Goal: Transaction & Acquisition: Book appointment/travel/reservation

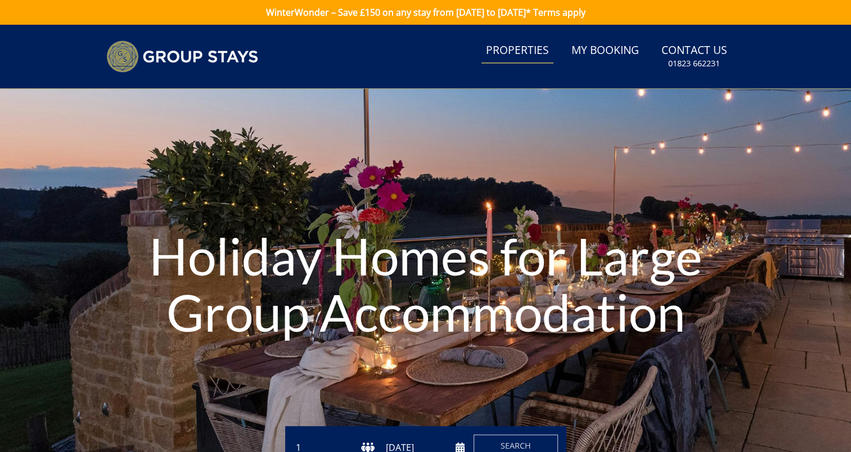
click at [520, 51] on link "Properties" at bounding box center [518, 50] width 72 height 25
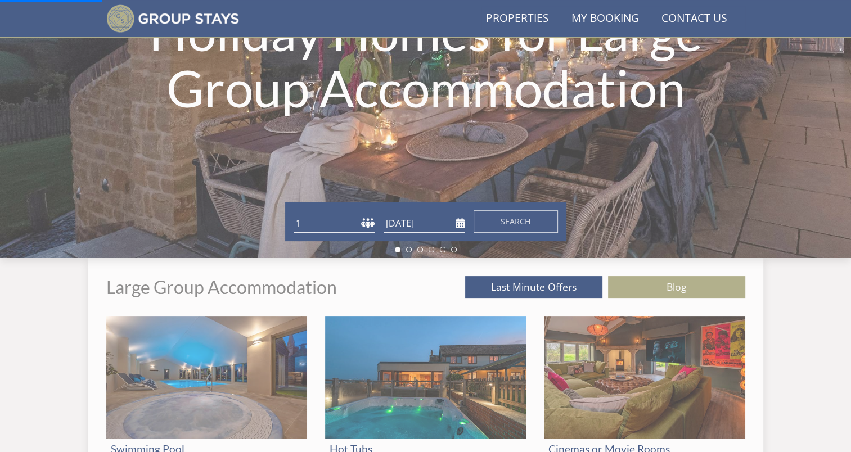
scroll to position [199, 0]
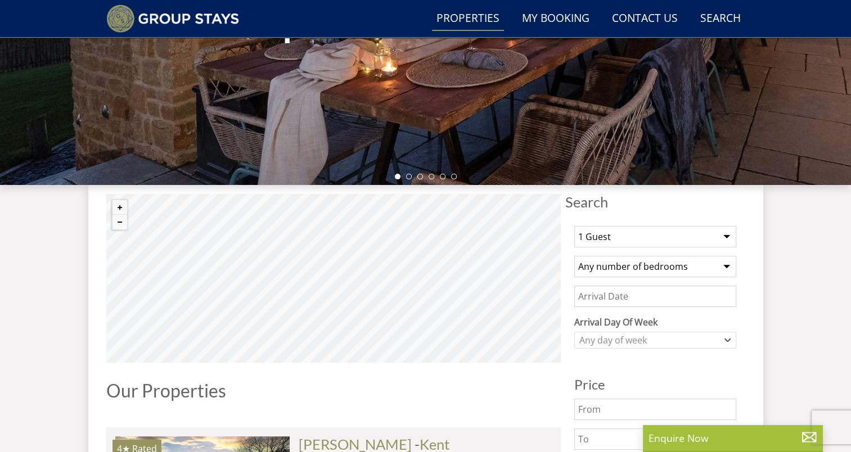
scroll to position [340, 0]
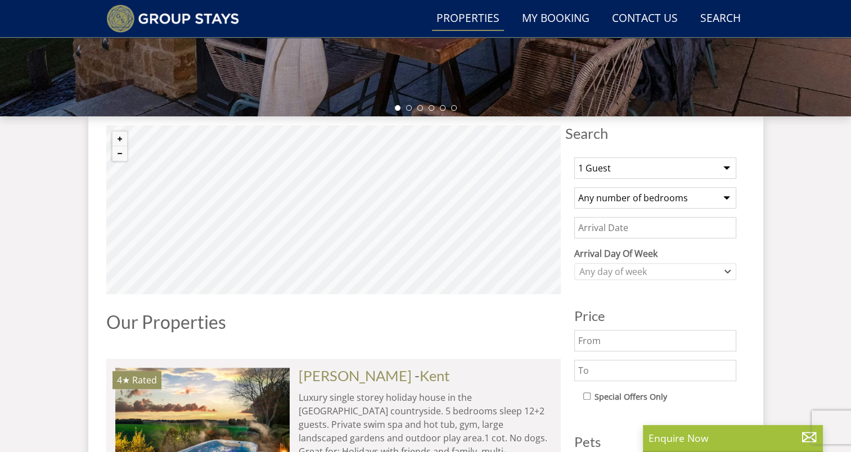
click at [687, 159] on select "1 Guest 2 Guests 3 Guests 4 Guests 5 Guests 6 Guests 7 Guests 8 Guests 9 Guests…" at bounding box center [655, 168] width 162 height 21
select select "30"
click at [574, 158] on select "1 Guest 2 Guests 3 Guests 4 Guests 5 Guests 6 Guests 7 Guests 8 Guests 9 Guests…" at bounding box center [655, 168] width 162 height 21
click at [690, 201] on select "Any number of bedrooms 4 Bedrooms 5 Bedrooms 6 Bedrooms 7 Bedrooms 8 Bedrooms 9…" at bounding box center [655, 197] width 162 height 21
select select "13"
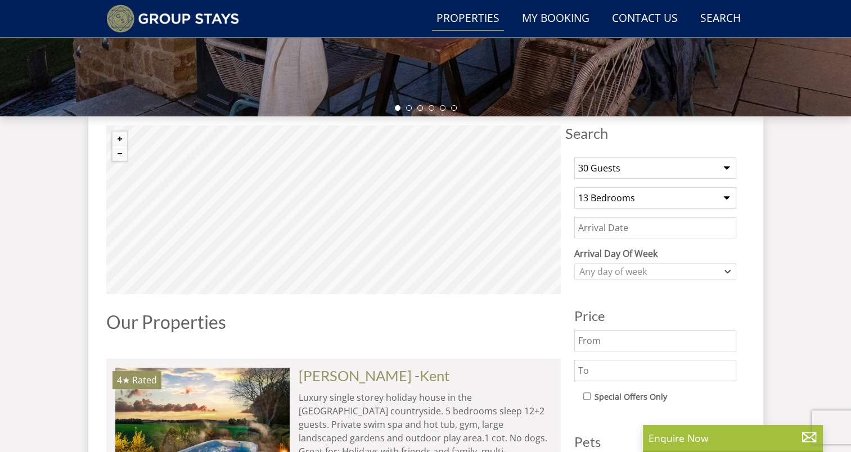
click at [574, 187] on select "Any number of bedrooms 4 Bedrooms 5 Bedrooms 6 Bedrooms 7 Bedrooms 8 Bedrooms 9…" at bounding box center [655, 197] width 162 height 21
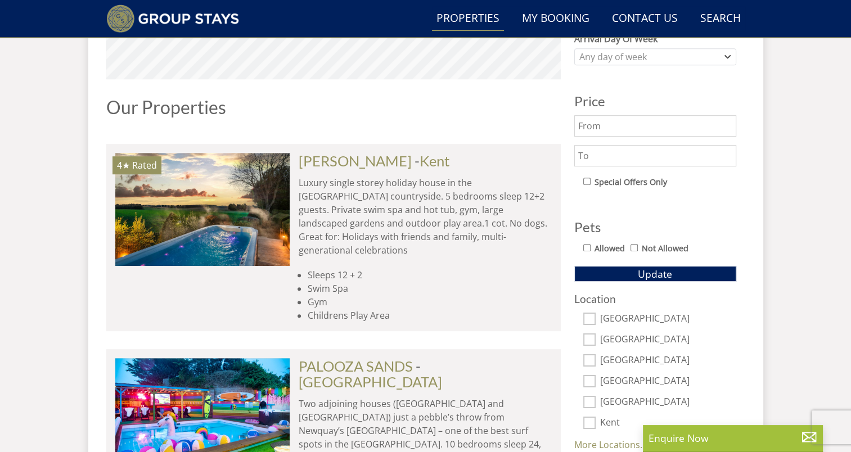
scroll to position [565, 0]
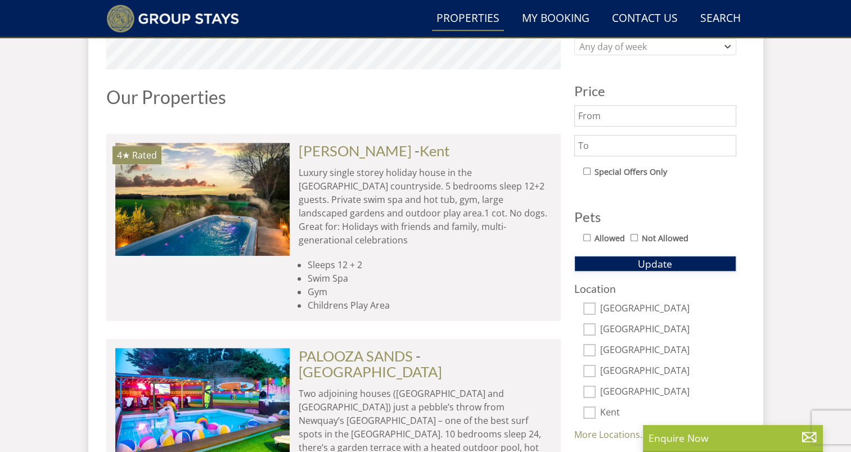
click at [680, 263] on button "Update" at bounding box center [655, 264] width 162 height 16
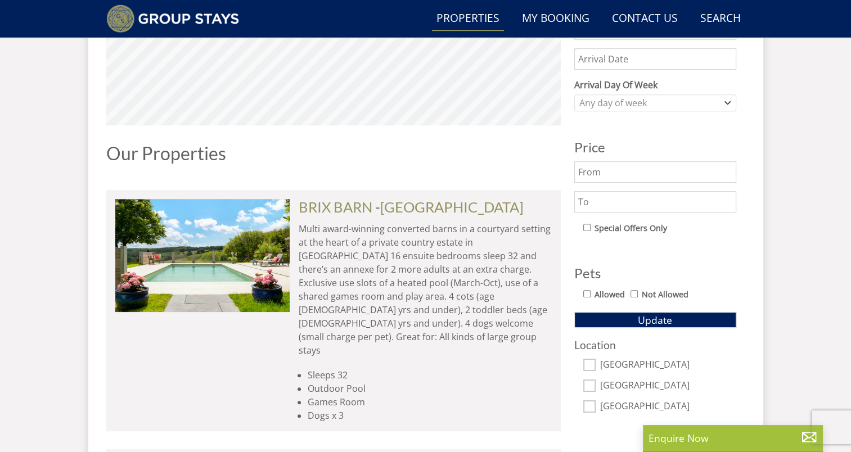
scroll to position [509, 0]
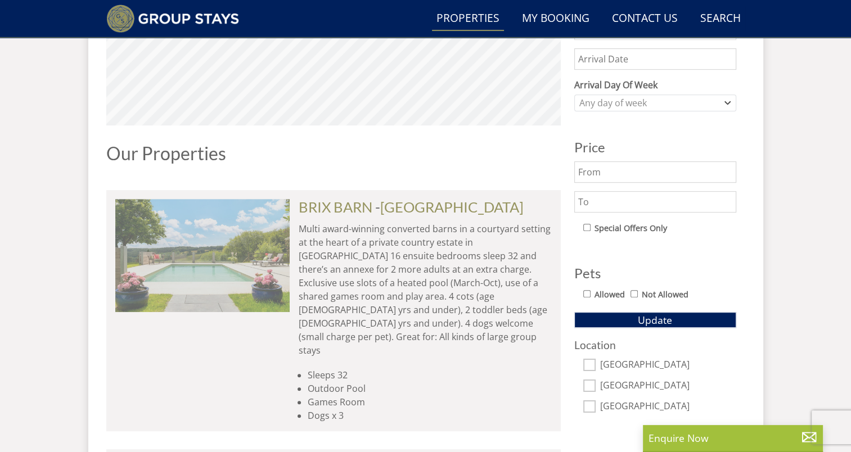
click at [273, 281] on img at bounding box center [202, 255] width 174 height 113
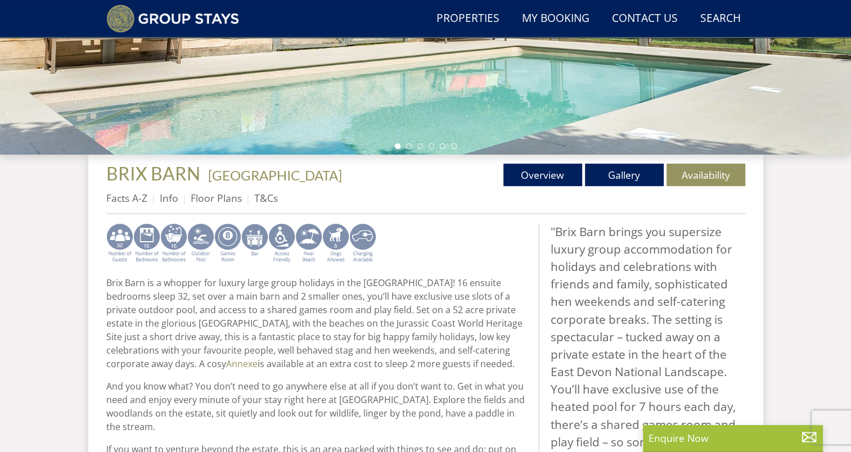
scroll to position [318, 0]
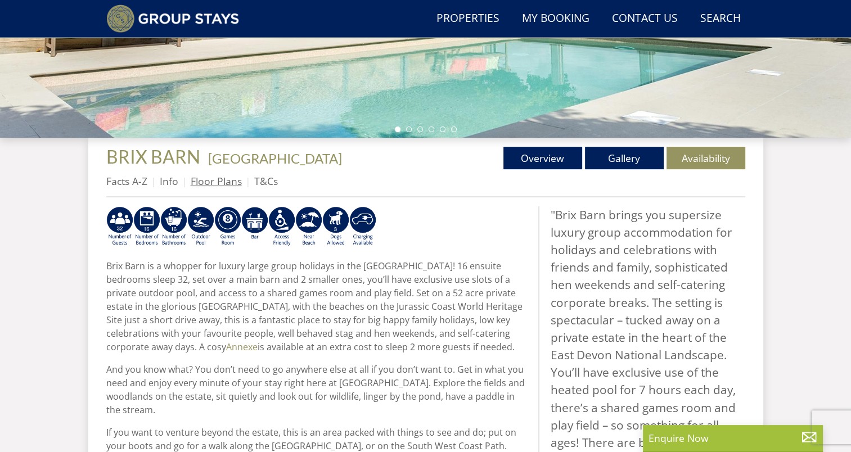
click at [218, 177] on link "Floor Plans" at bounding box center [216, 181] width 51 height 14
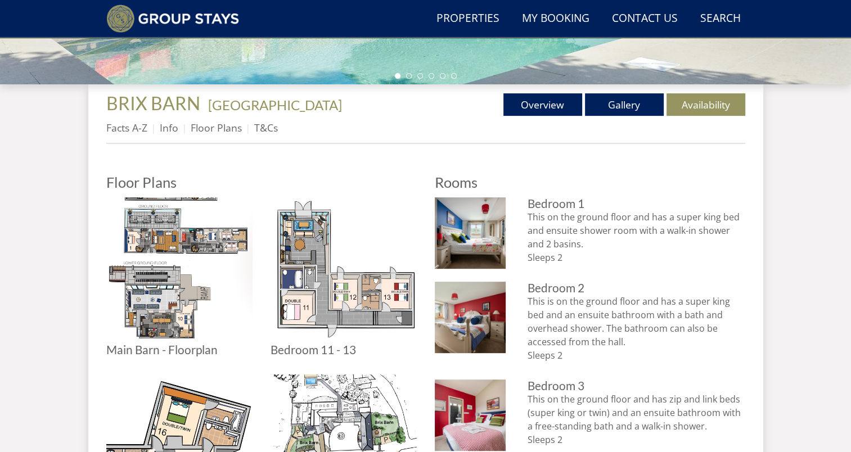
scroll to position [381, 0]
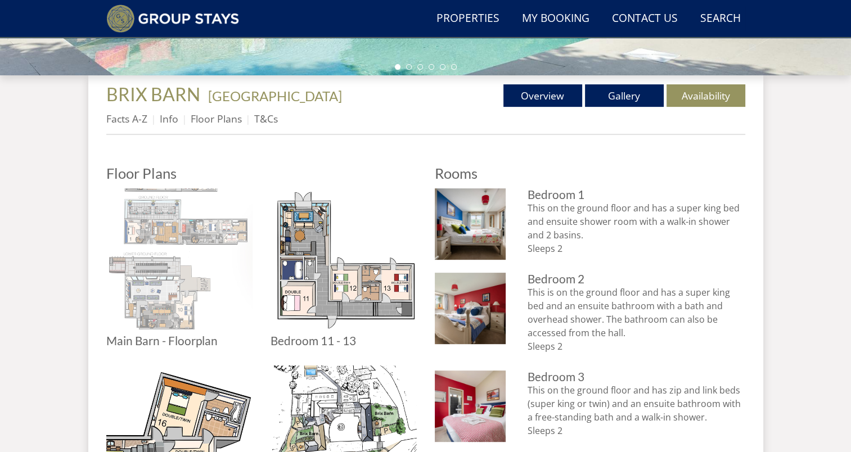
click at [172, 216] on img at bounding box center [179, 261] width 146 height 146
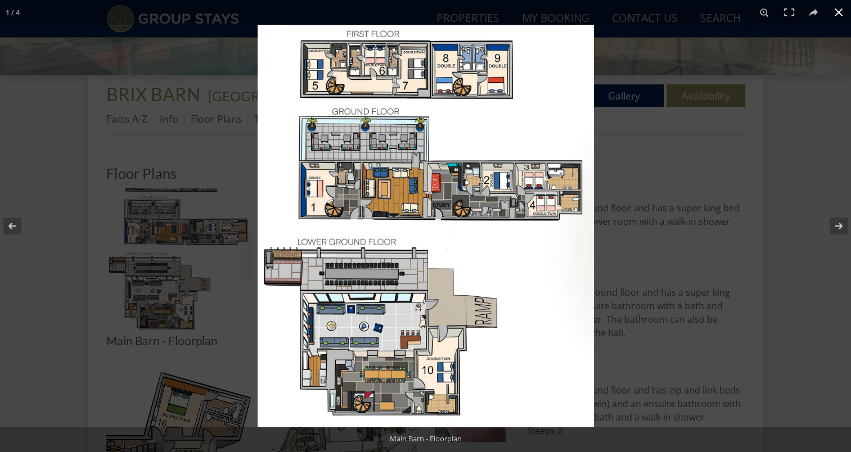
click at [673, 64] on div at bounding box center [683, 251] width 851 height 452
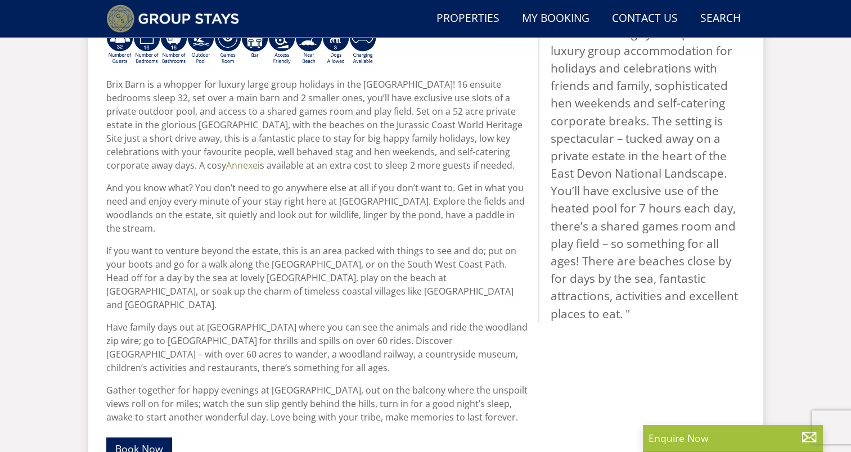
scroll to position [163, 0]
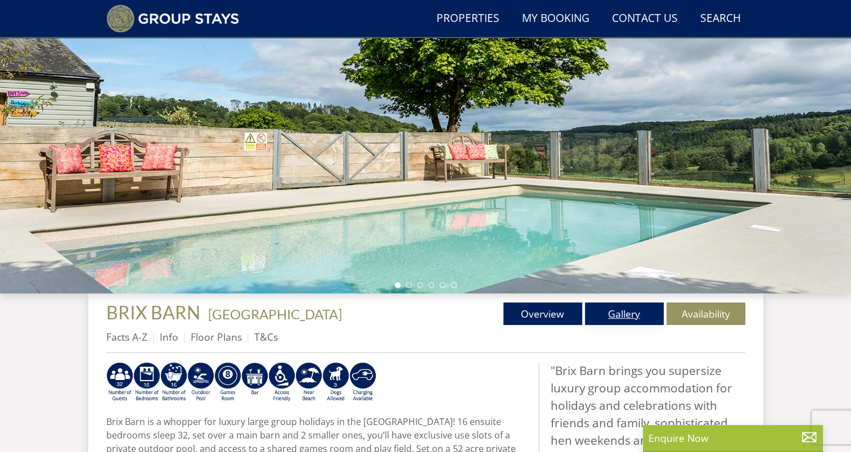
click at [635, 320] on link "Gallery" at bounding box center [624, 314] width 79 height 23
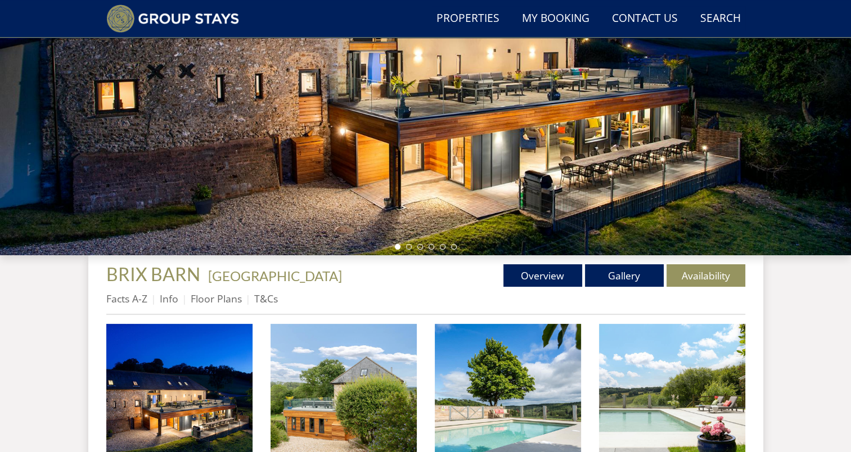
scroll to position [268, 0]
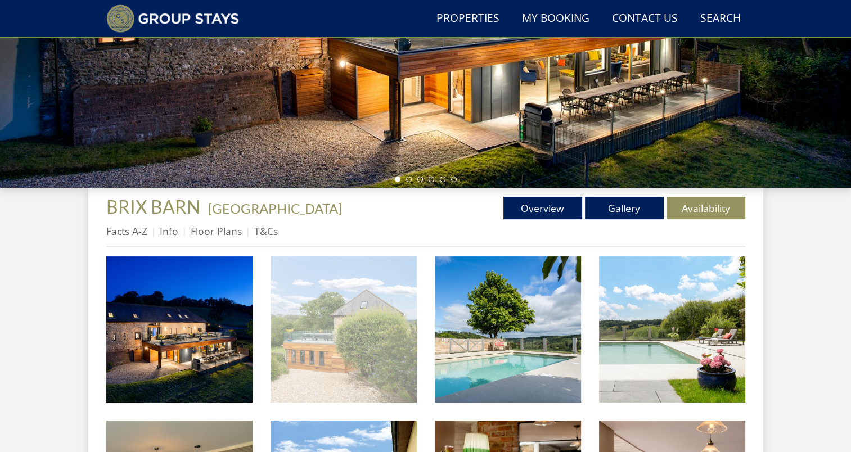
click at [334, 340] on img at bounding box center [344, 330] width 146 height 146
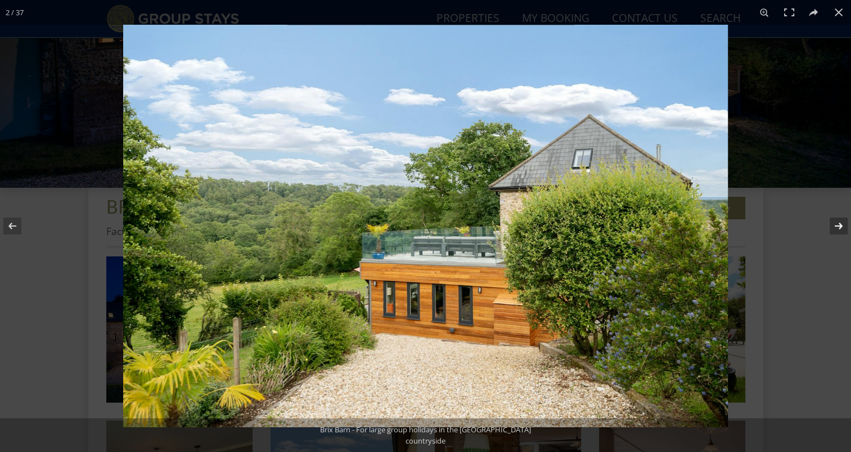
click at [835, 225] on button at bounding box center [831, 226] width 39 height 56
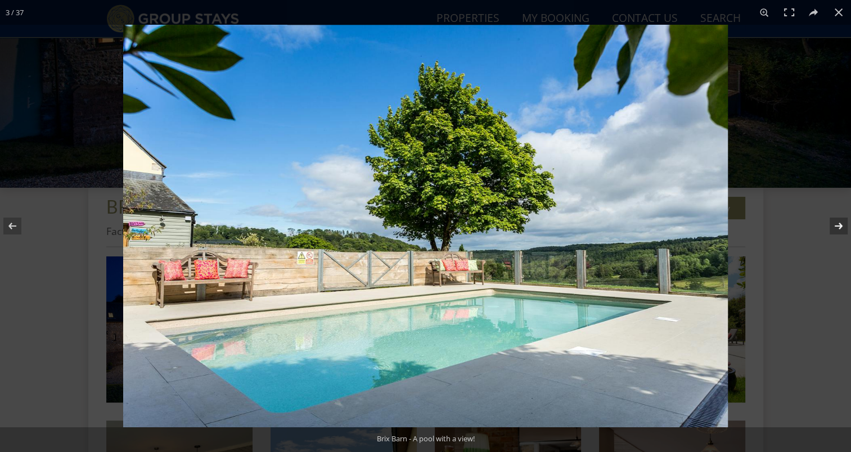
click at [835, 225] on button at bounding box center [831, 226] width 39 height 56
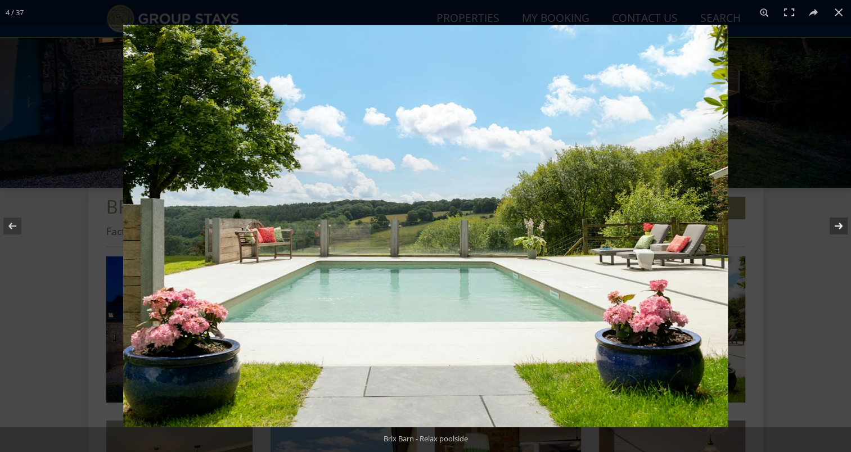
click at [835, 225] on button at bounding box center [831, 226] width 39 height 56
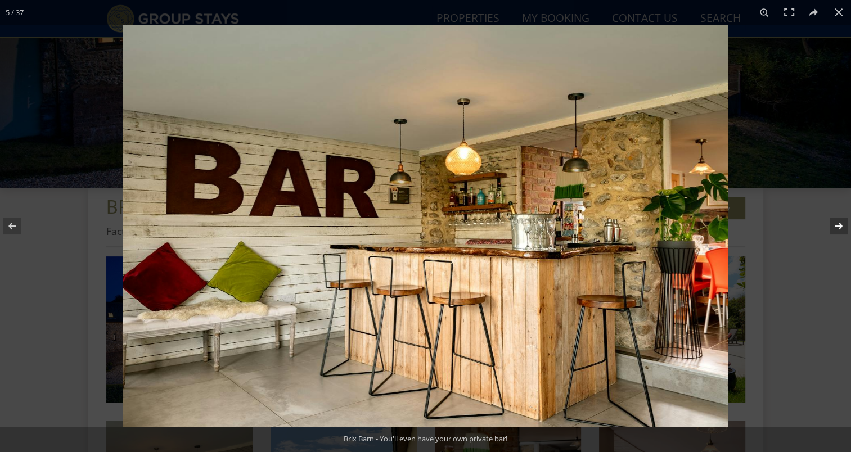
click at [835, 225] on button at bounding box center [831, 226] width 39 height 56
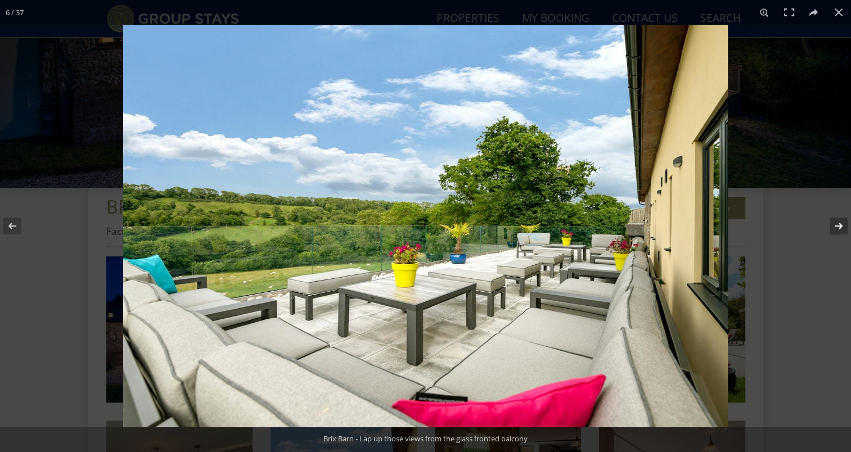
click at [835, 225] on button at bounding box center [831, 226] width 39 height 56
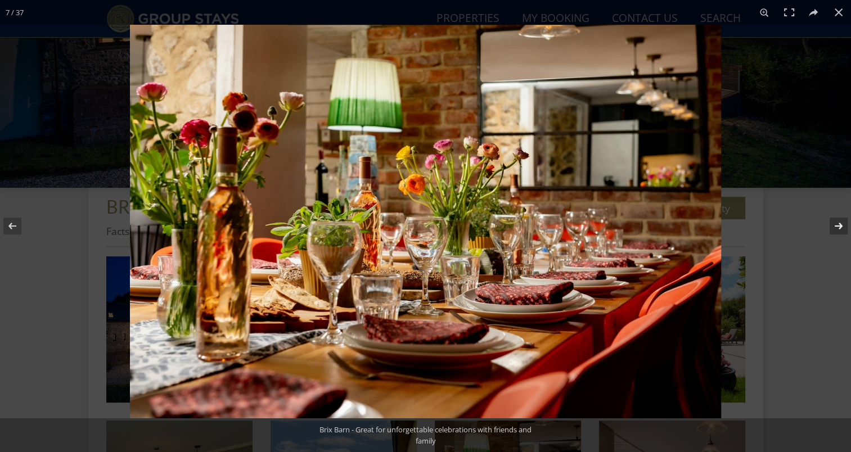
click at [835, 225] on button at bounding box center [831, 226] width 39 height 56
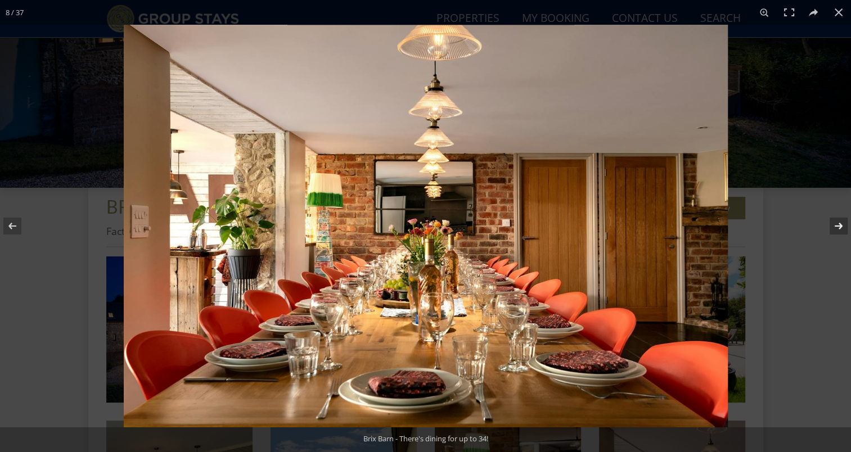
click at [835, 225] on button at bounding box center [831, 226] width 39 height 56
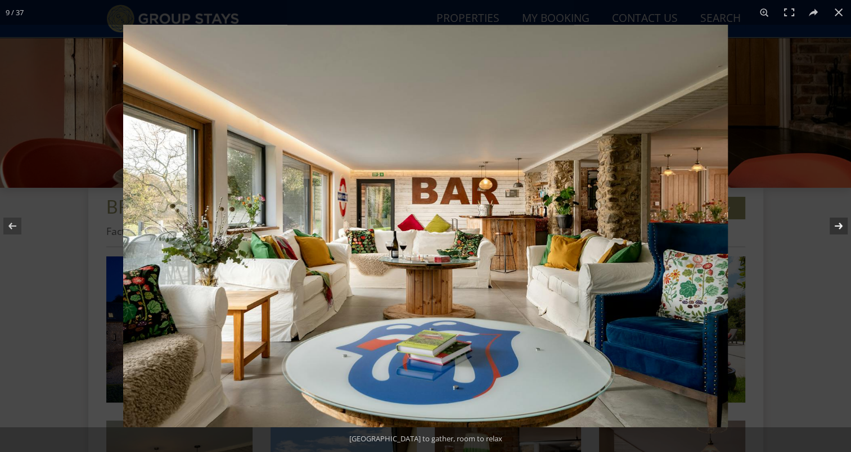
click at [835, 225] on button at bounding box center [831, 226] width 39 height 56
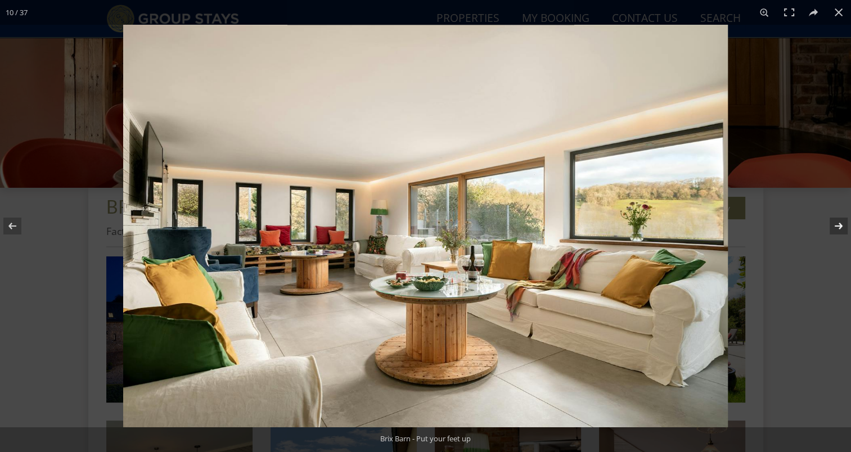
click at [835, 225] on button at bounding box center [831, 226] width 39 height 56
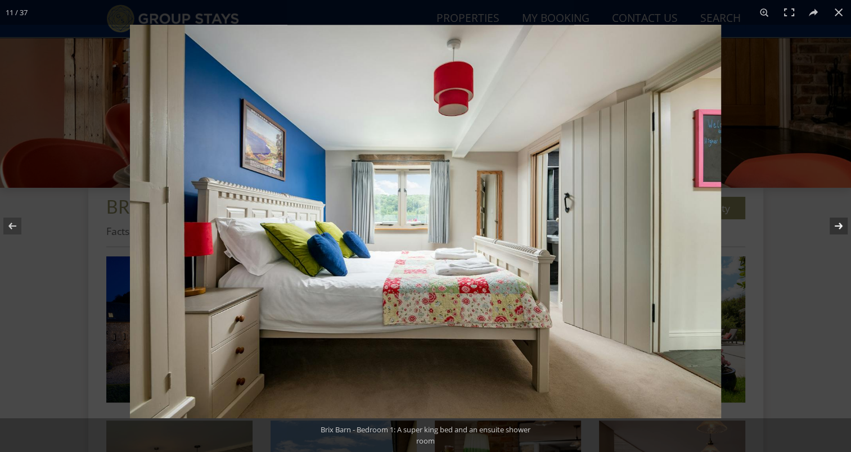
click at [835, 225] on button at bounding box center [831, 226] width 39 height 56
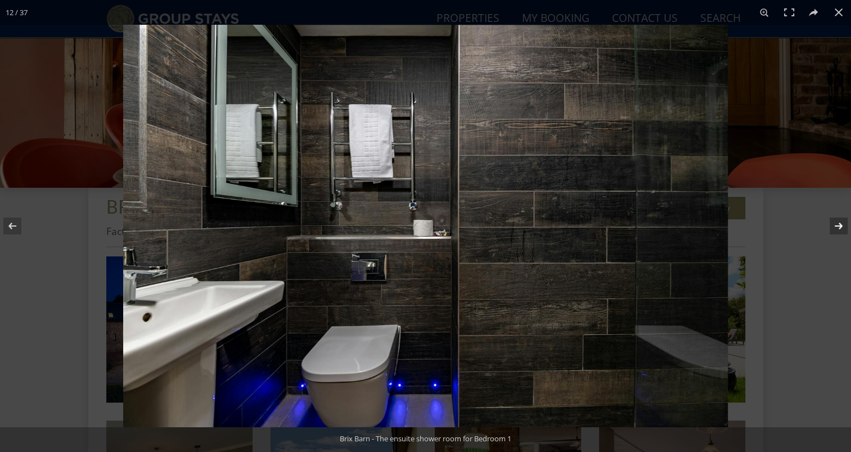
click at [835, 225] on button at bounding box center [831, 226] width 39 height 56
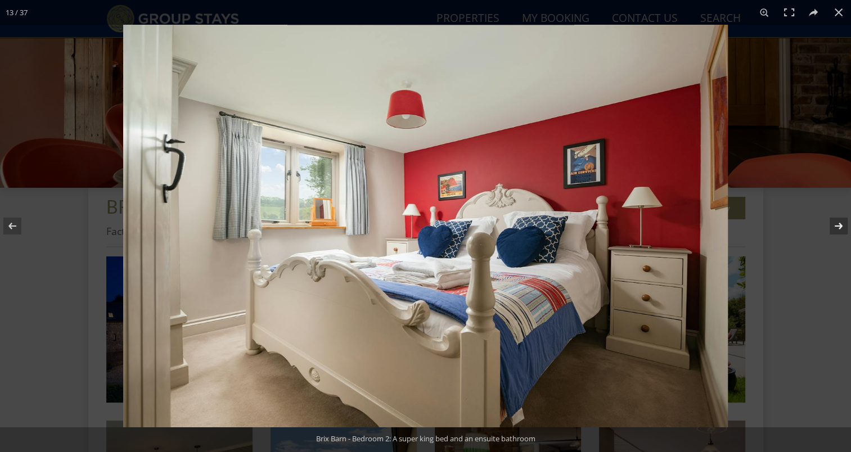
click at [835, 225] on button at bounding box center [831, 226] width 39 height 56
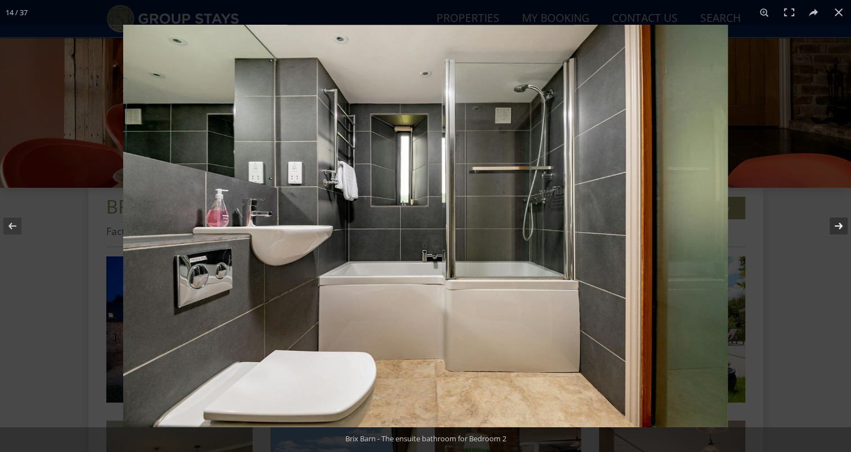
click at [835, 225] on button at bounding box center [831, 226] width 39 height 56
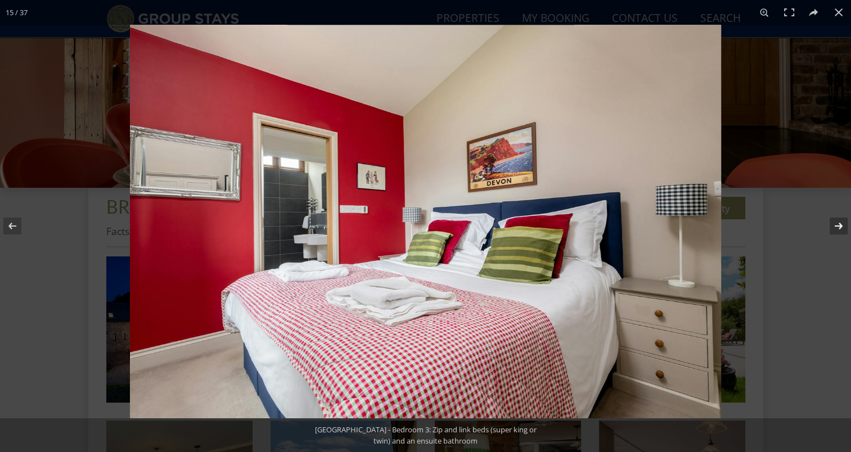
click at [835, 225] on button at bounding box center [831, 226] width 39 height 56
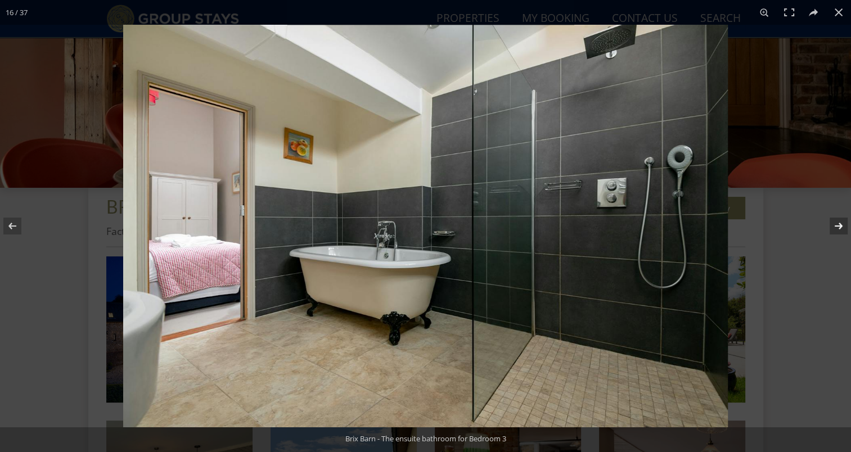
click at [835, 225] on button at bounding box center [831, 226] width 39 height 56
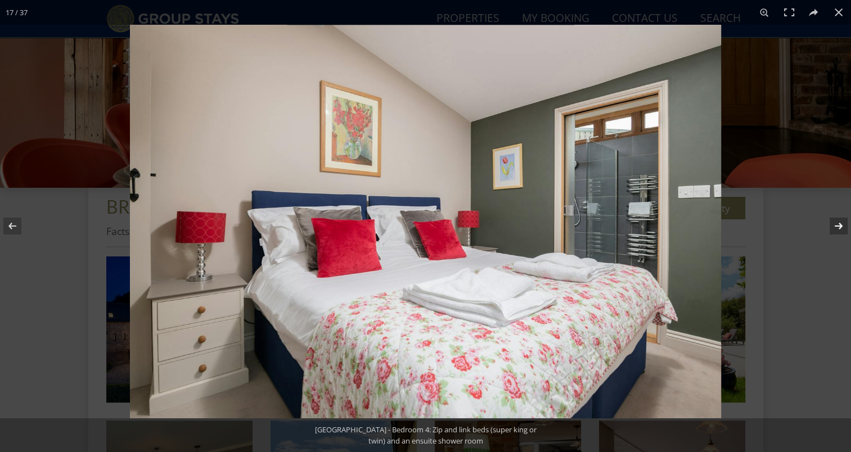
click at [835, 225] on button at bounding box center [831, 226] width 39 height 56
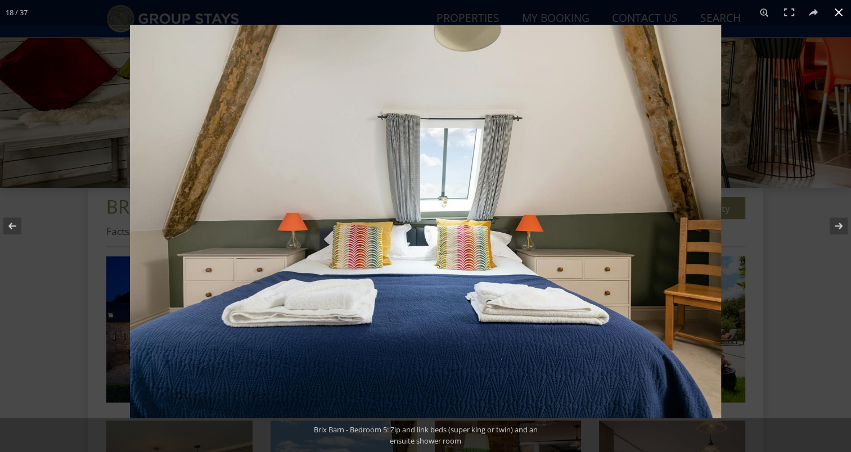
click at [834, 13] on button at bounding box center [838, 12] width 25 height 25
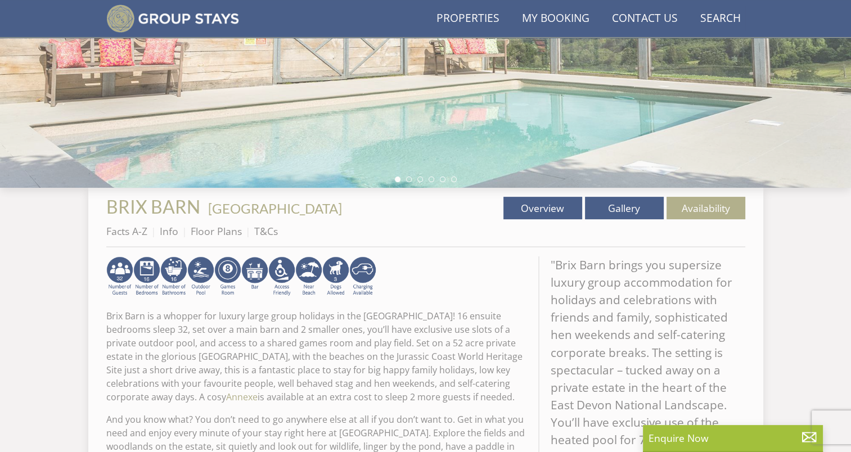
scroll to position [163, 0]
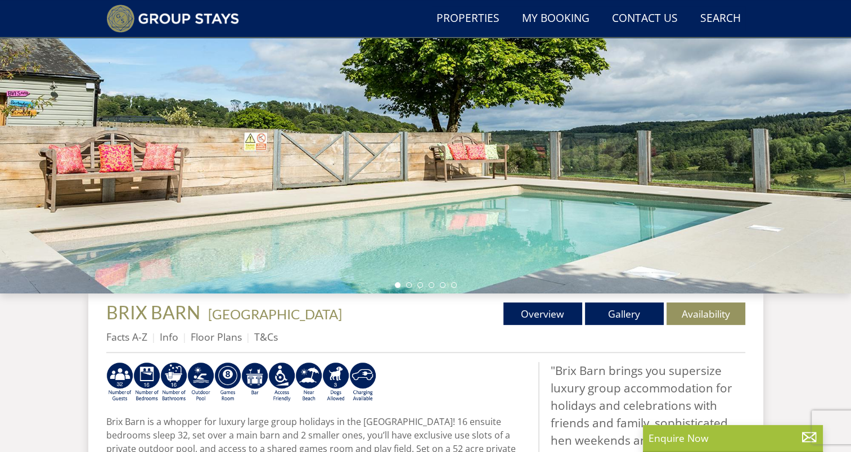
select select "30"
select select "13"
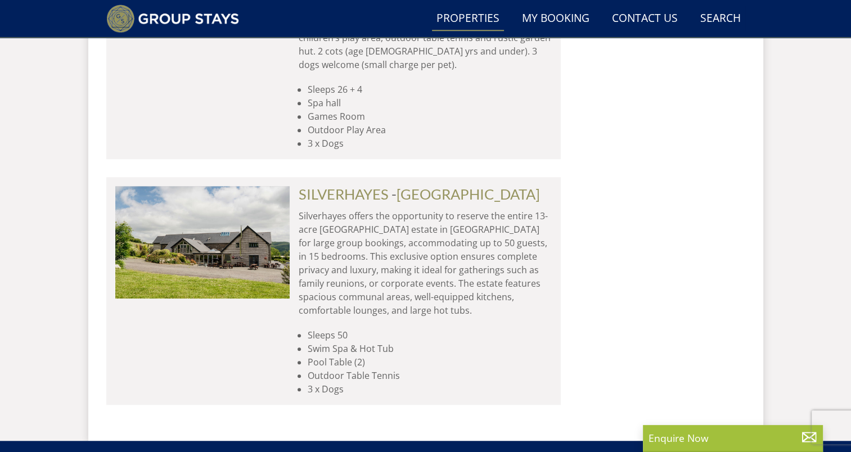
scroll to position [1015, 0]
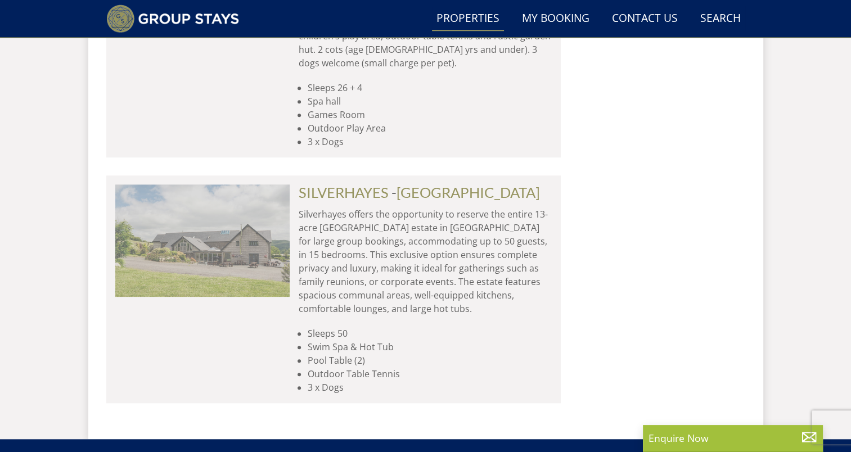
click at [235, 219] on img at bounding box center [202, 241] width 174 height 113
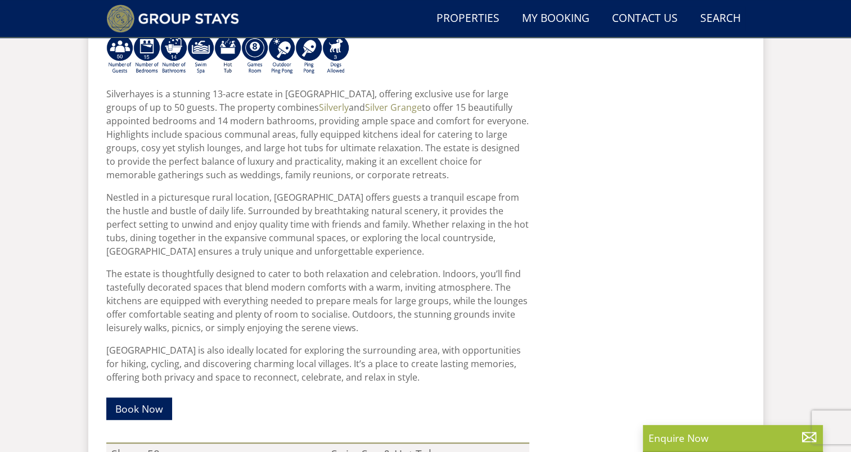
scroll to position [266, 0]
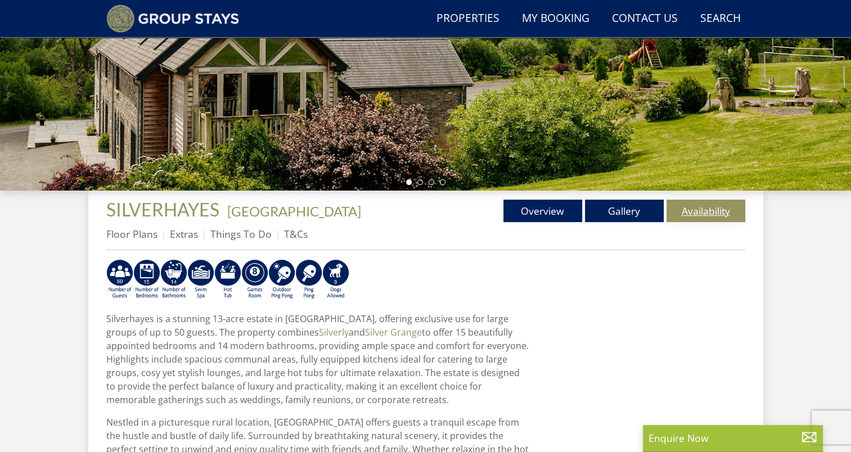
click at [716, 210] on link "Availability" at bounding box center [706, 211] width 79 height 23
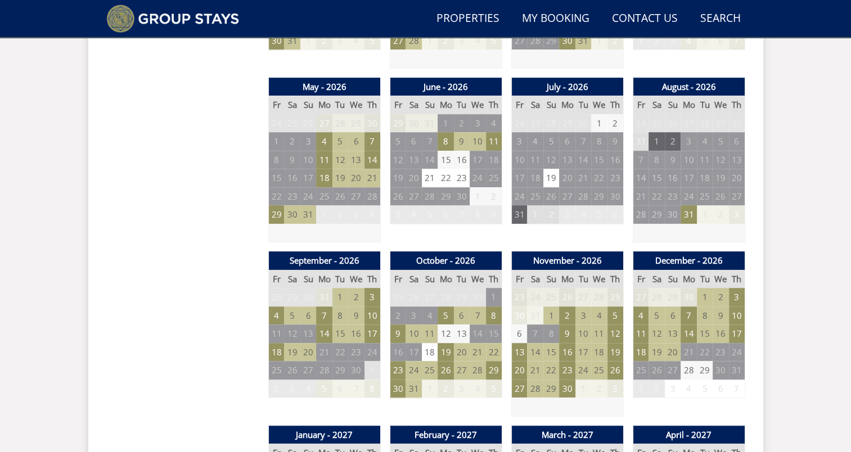
scroll to position [775, 0]
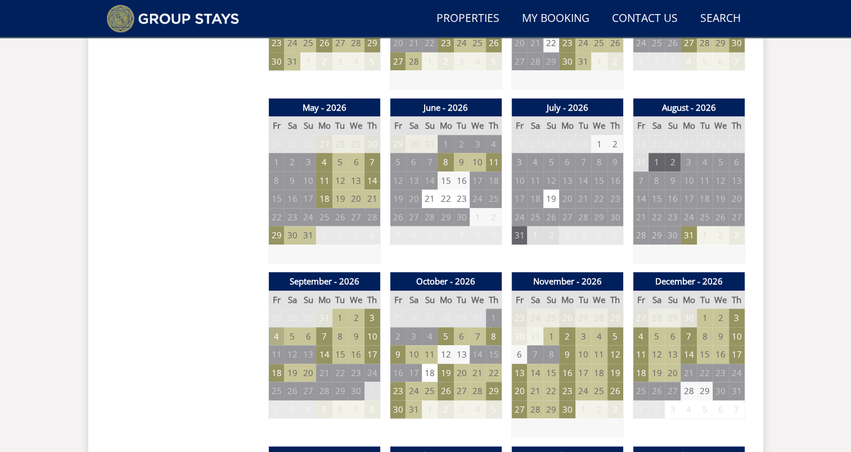
click at [273, 336] on td "4" at bounding box center [276, 336] width 16 height 19
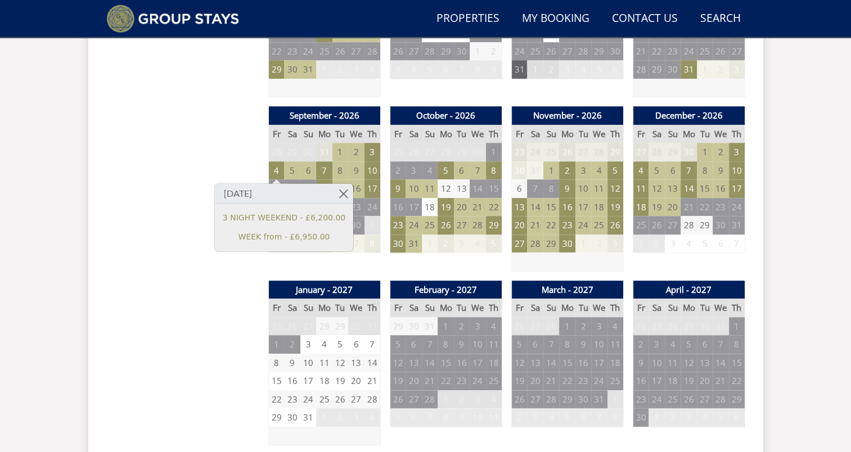
scroll to position [943, 0]
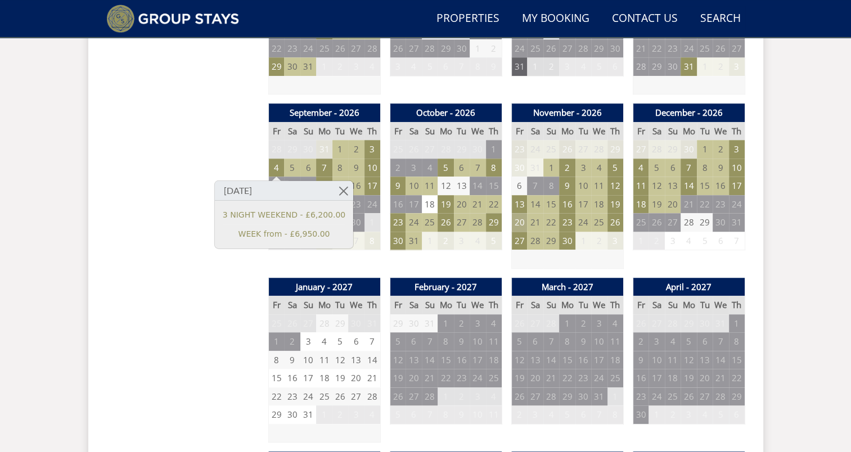
click at [520, 219] on td "20" at bounding box center [519, 222] width 16 height 19
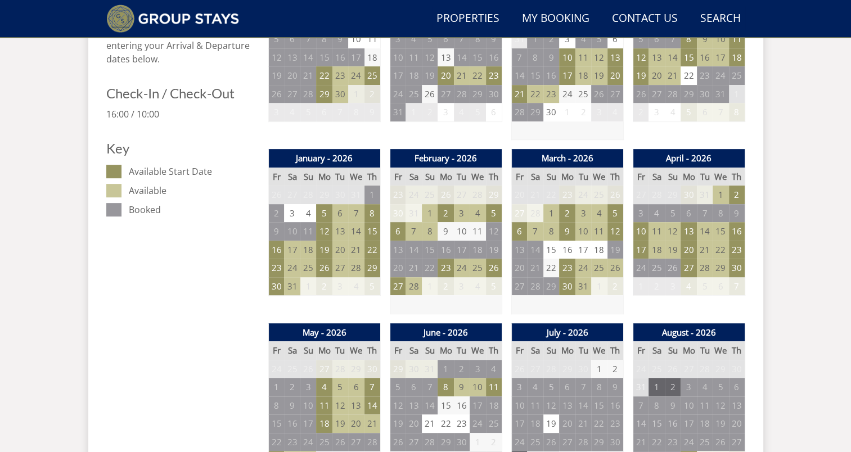
scroll to position [325, 0]
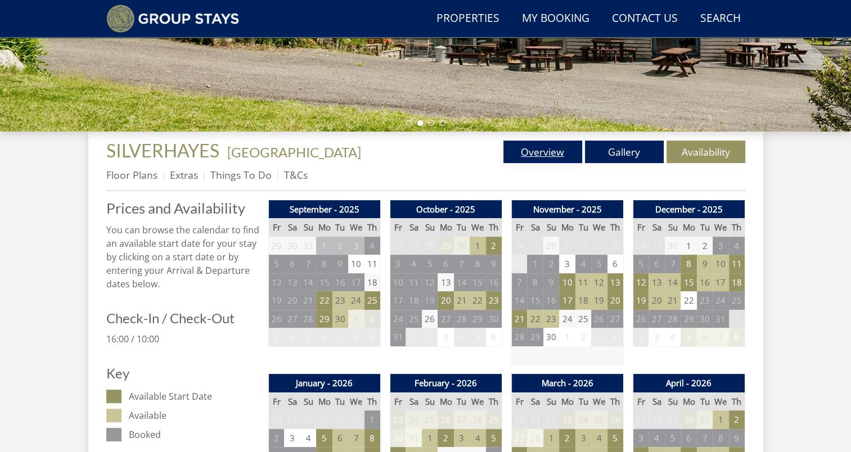
click at [515, 157] on link "Overview" at bounding box center [542, 152] width 79 height 23
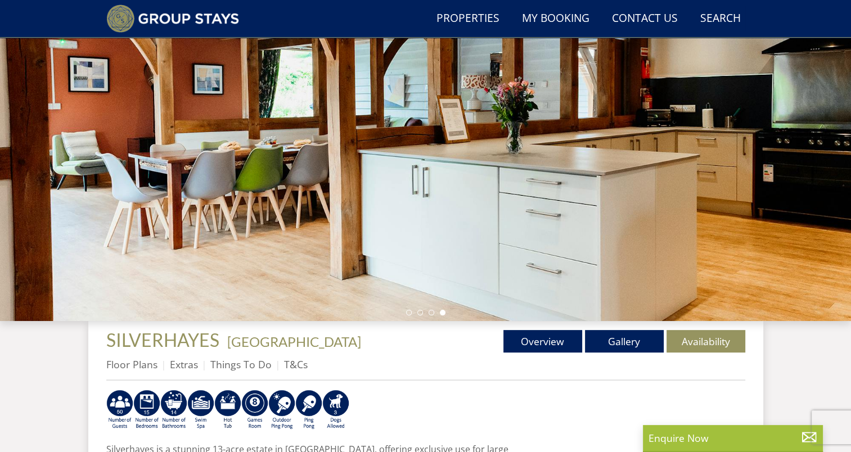
scroll to position [140, 0]
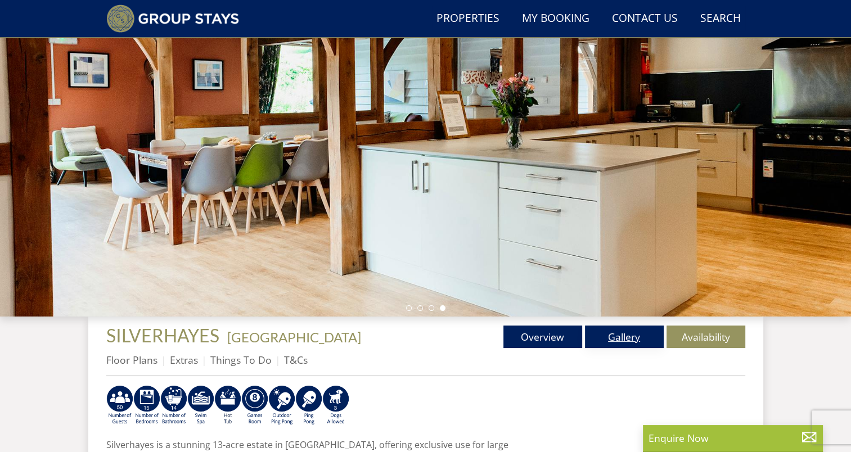
click at [627, 335] on link "Gallery" at bounding box center [624, 337] width 79 height 23
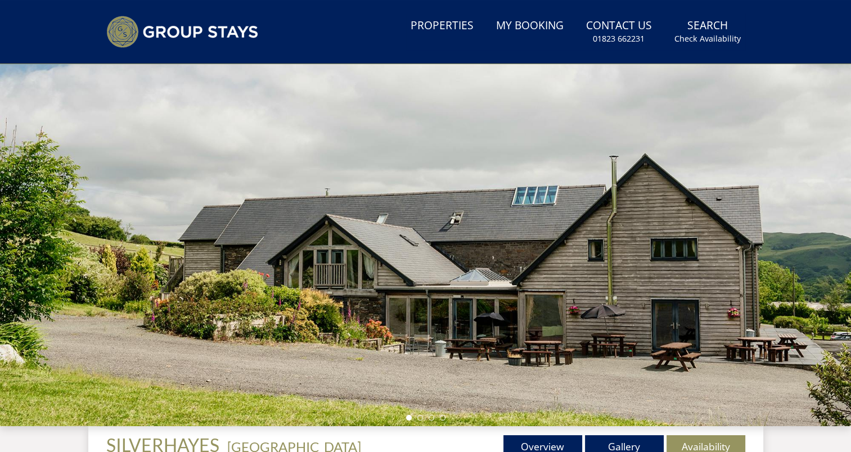
scroll to position [216, 0]
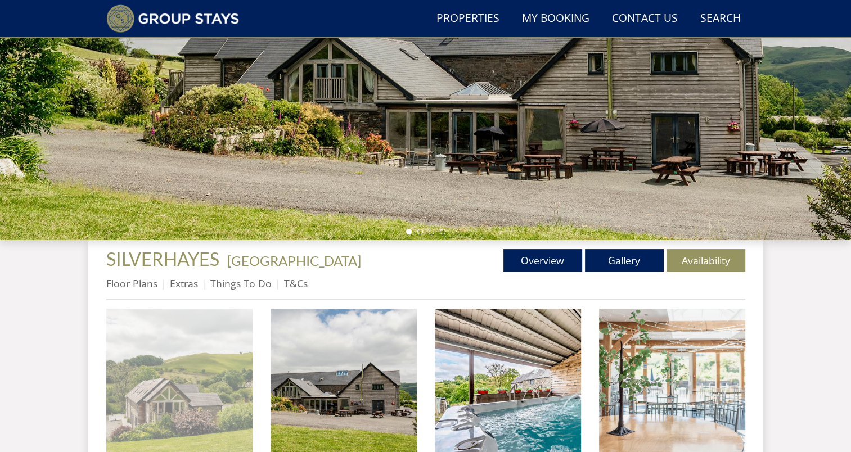
click at [219, 389] on img at bounding box center [179, 382] width 146 height 146
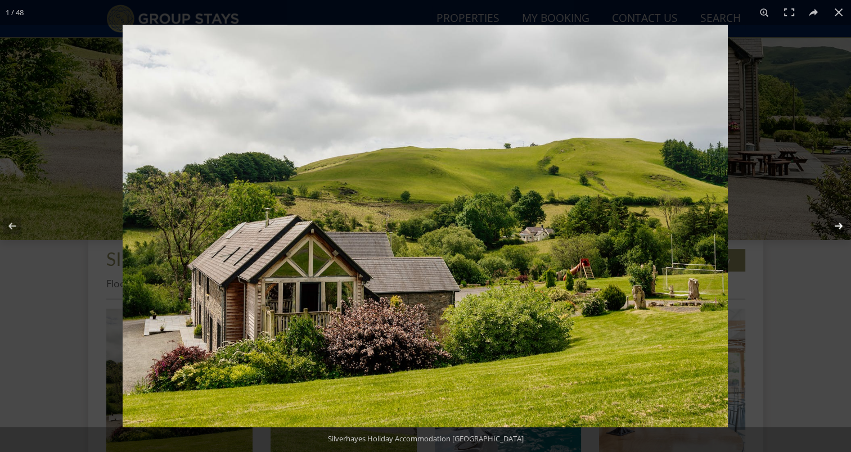
click at [839, 225] on button at bounding box center [831, 226] width 39 height 56
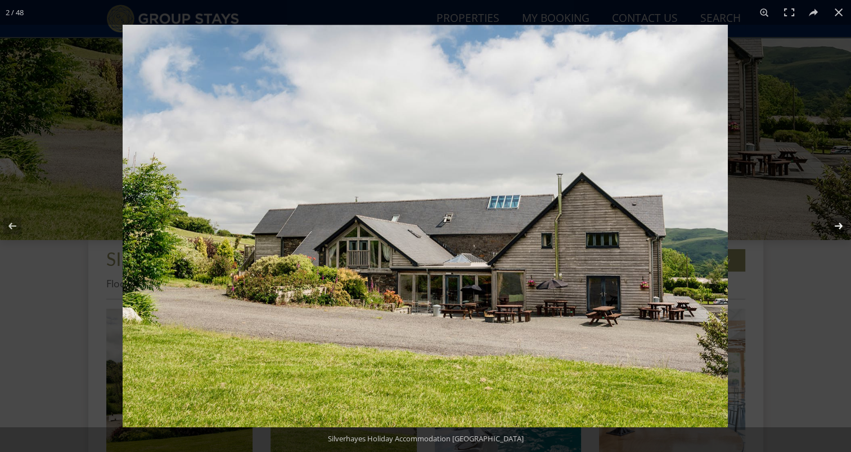
click at [839, 225] on button at bounding box center [831, 226] width 39 height 56
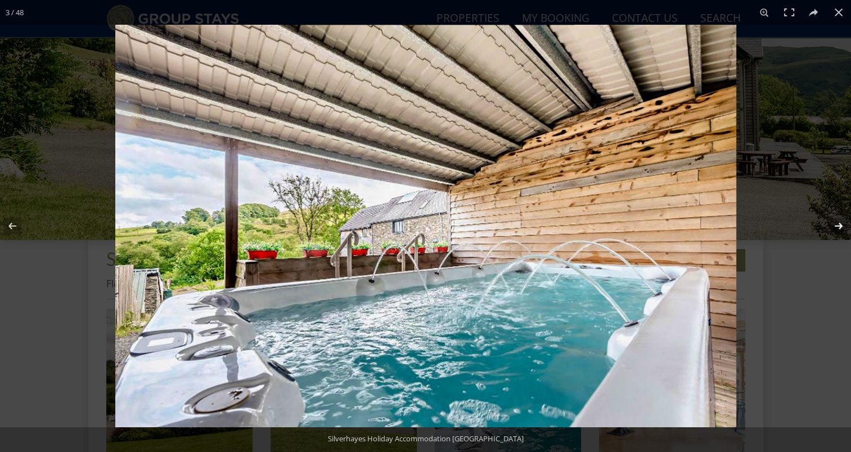
click at [839, 225] on button at bounding box center [831, 226] width 39 height 56
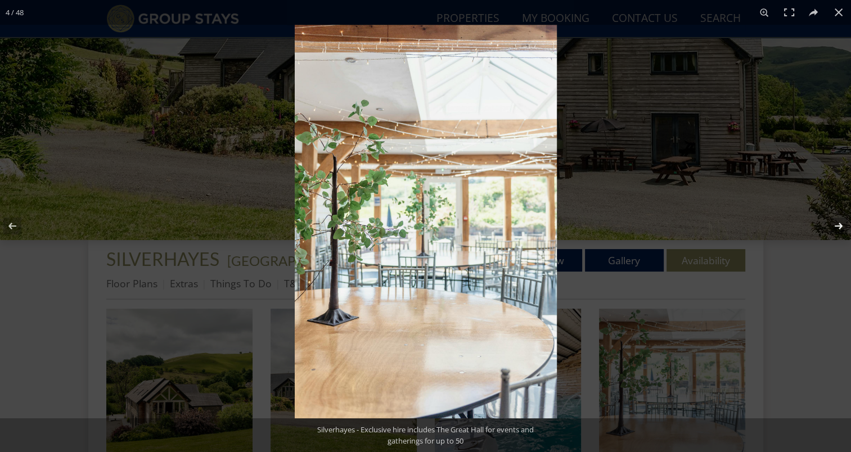
click at [839, 225] on button at bounding box center [831, 226] width 39 height 56
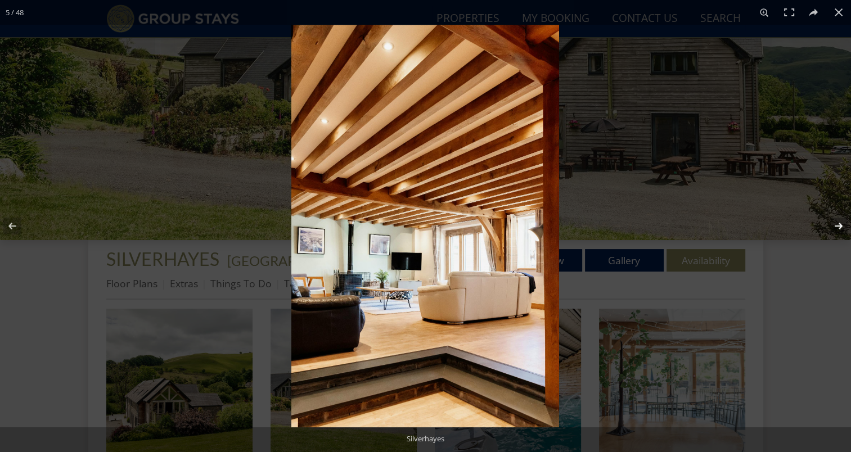
click at [839, 225] on button at bounding box center [831, 226] width 39 height 56
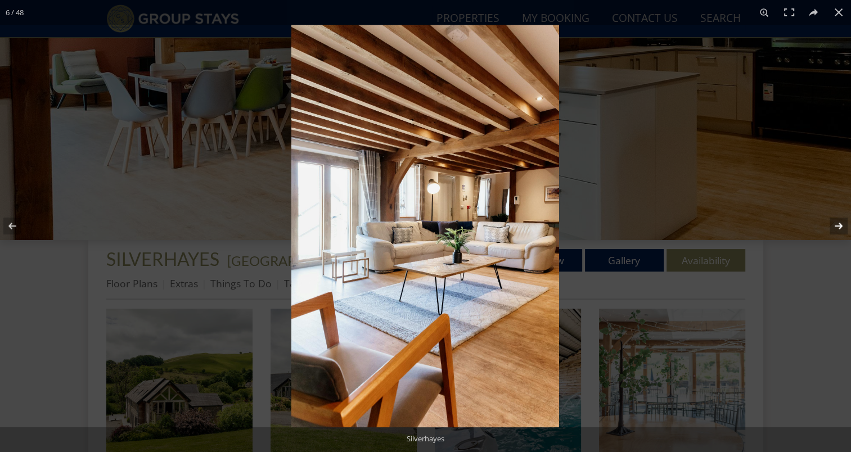
click at [839, 225] on button at bounding box center [831, 226] width 39 height 56
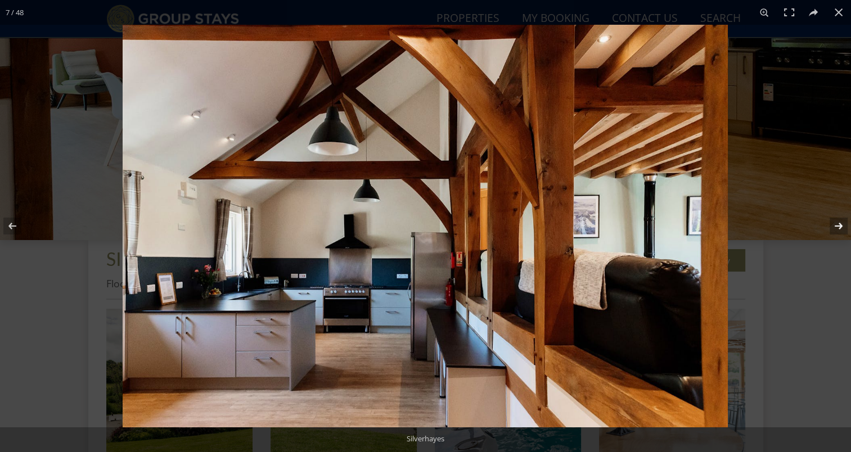
click at [839, 225] on button at bounding box center [831, 226] width 39 height 56
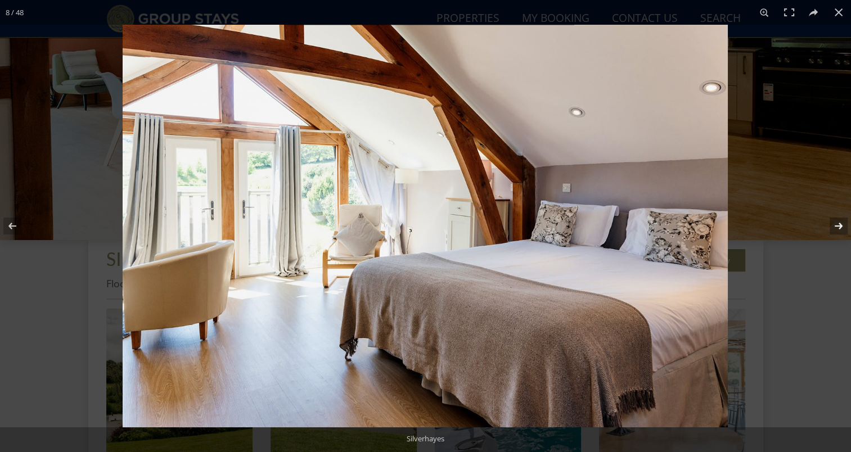
click at [839, 225] on button at bounding box center [831, 226] width 39 height 56
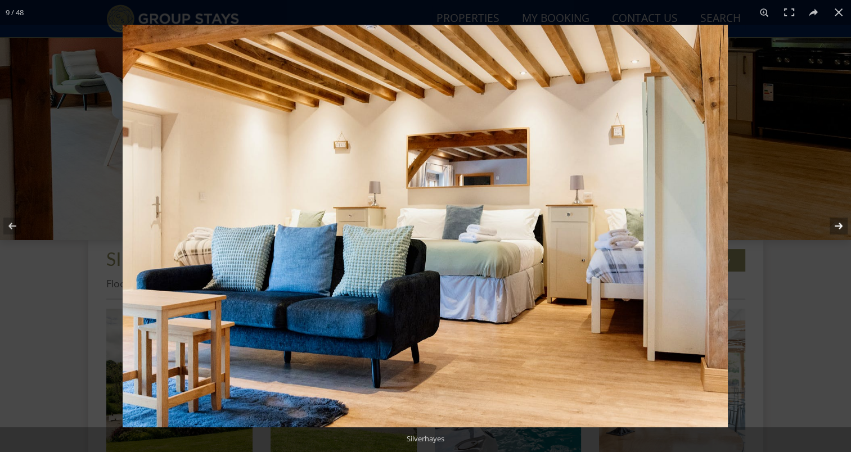
click at [839, 225] on button at bounding box center [831, 226] width 39 height 56
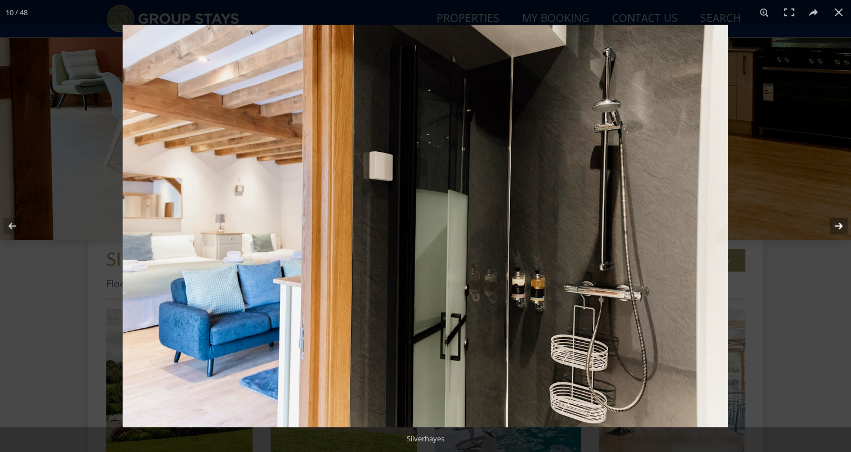
click at [839, 225] on button at bounding box center [831, 226] width 39 height 56
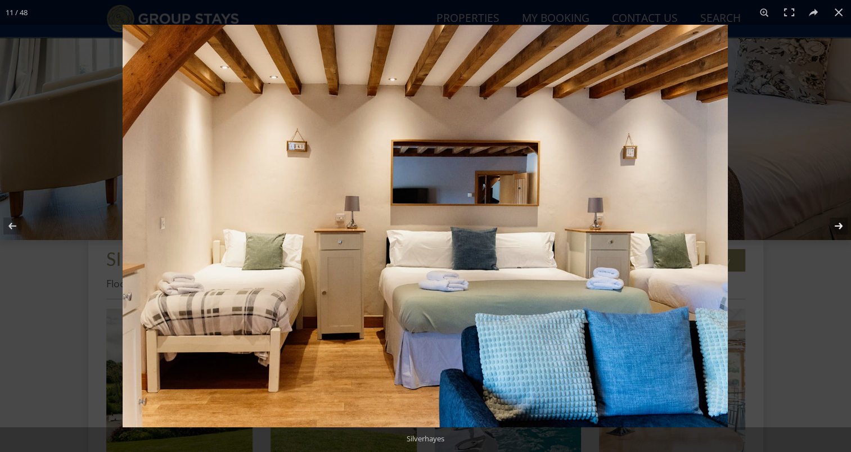
click at [839, 225] on button at bounding box center [831, 226] width 39 height 56
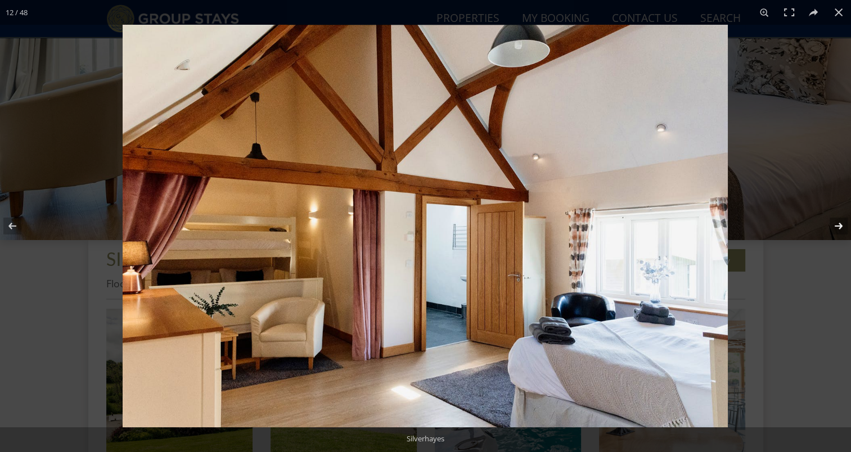
click at [839, 225] on button at bounding box center [831, 226] width 39 height 56
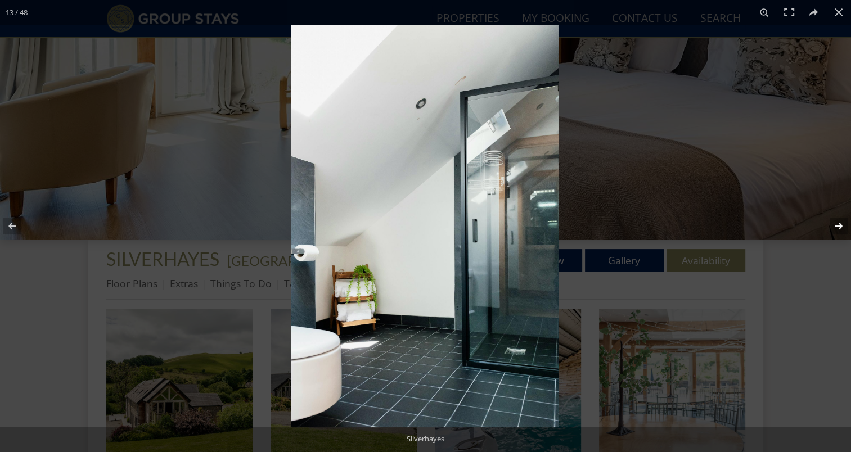
click at [839, 225] on button at bounding box center [831, 226] width 39 height 56
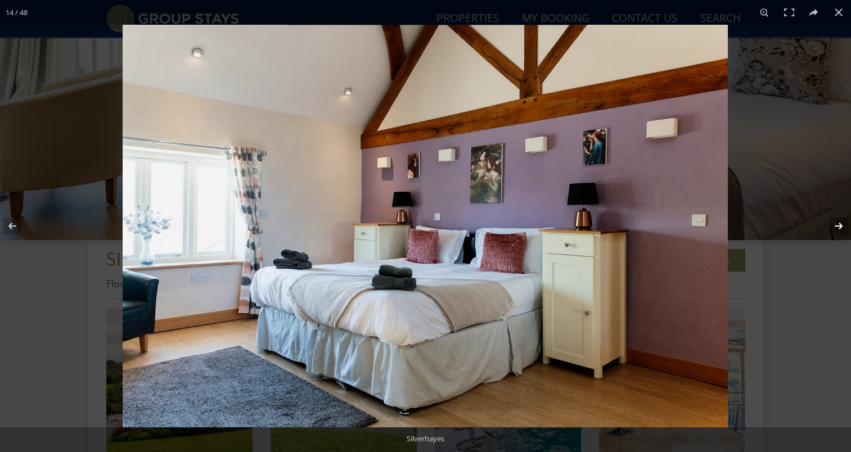
click at [839, 225] on button at bounding box center [831, 226] width 39 height 56
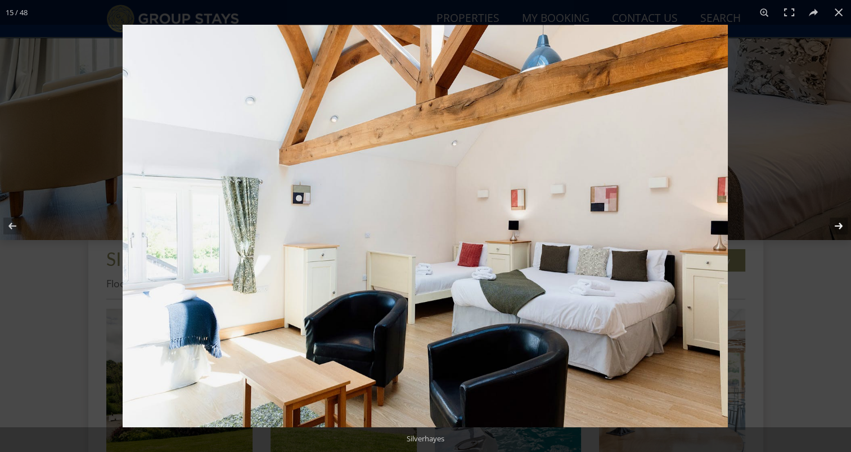
click at [839, 225] on button at bounding box center [831, 226] width 39 height 56
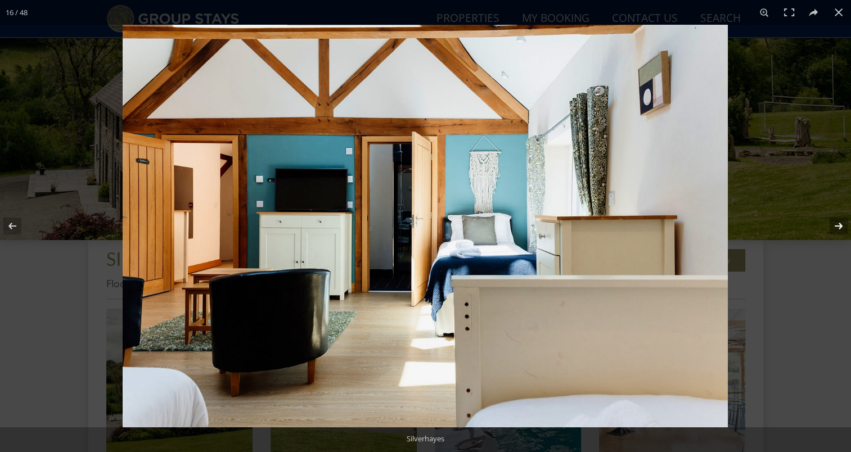
click at [839, 225] on button at bounding box center [831, 226] width 39 height 56
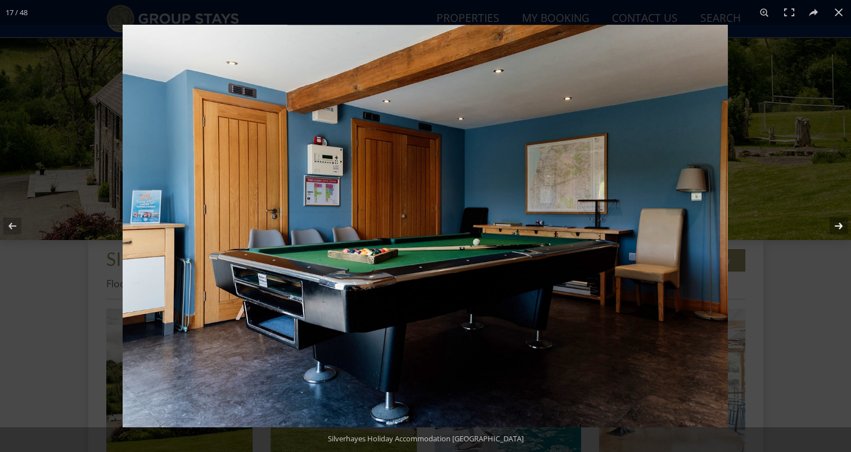
click at [839, 225] on button at bounding box center [831, 226] width 39 height 56
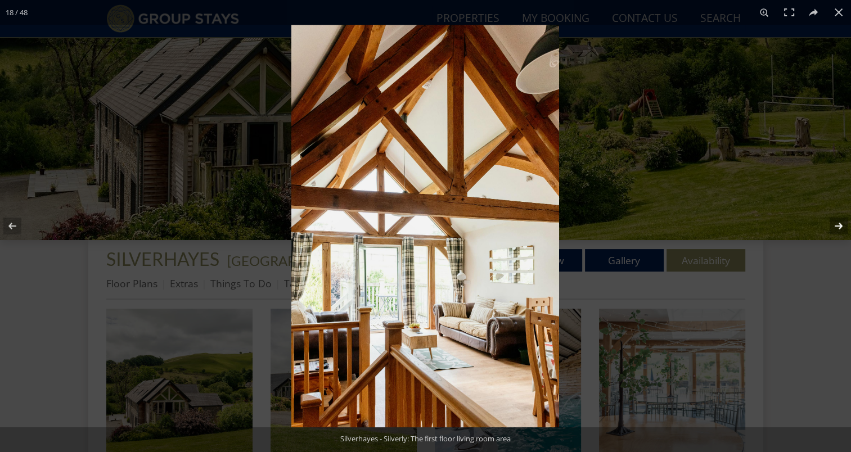
click at [839, 225] on button at bounding box center [831, 226] width 39 height 56
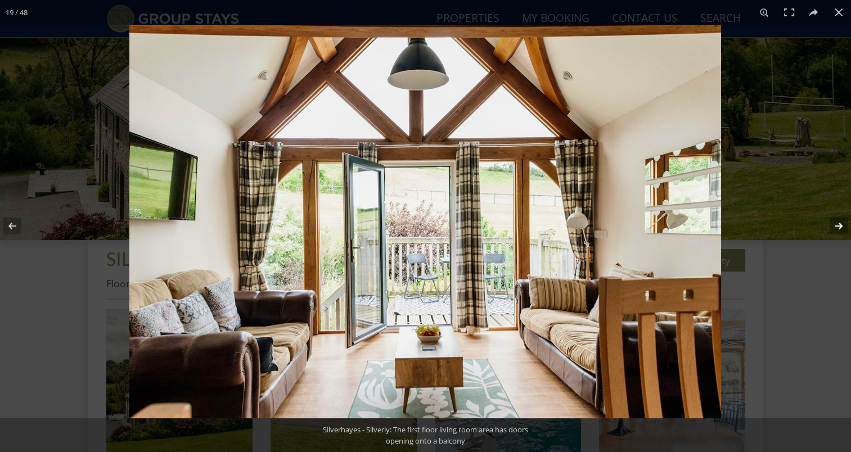
click at [839, 225] on button at bounding box center [831, 226] width 39 height 56
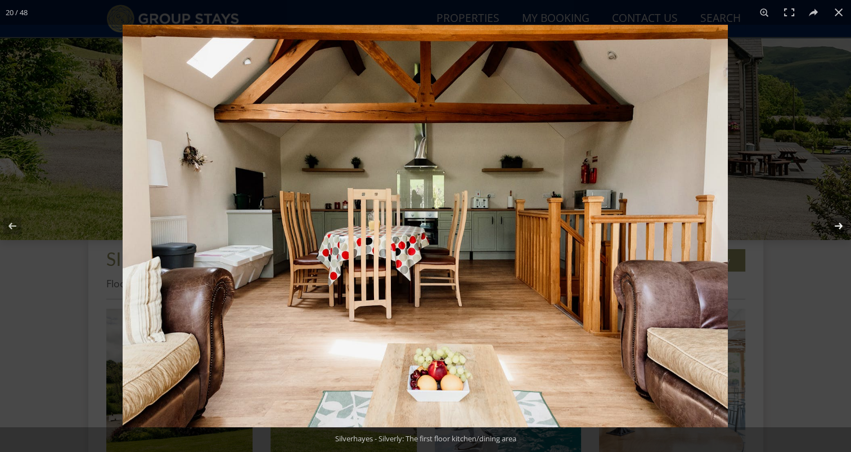
click at [839, 225] on button at bounding box center [831, 226] width 39 height 56
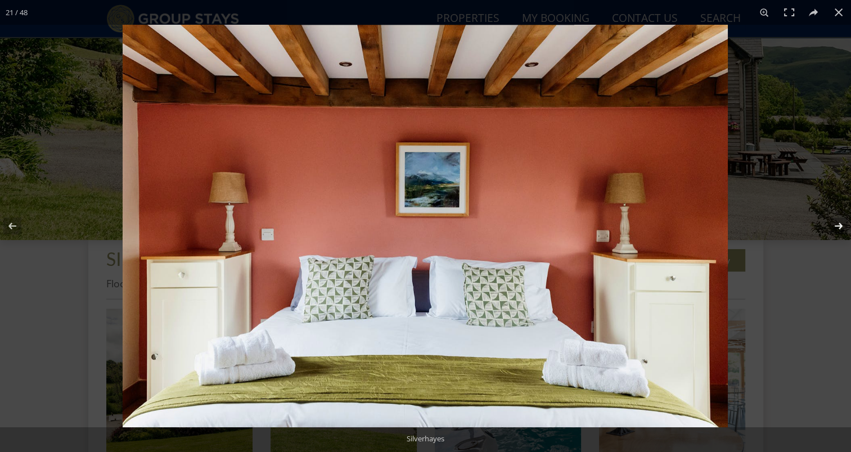
click at [839, 225] on button at bounding box center [831, 226] width 39 height 56
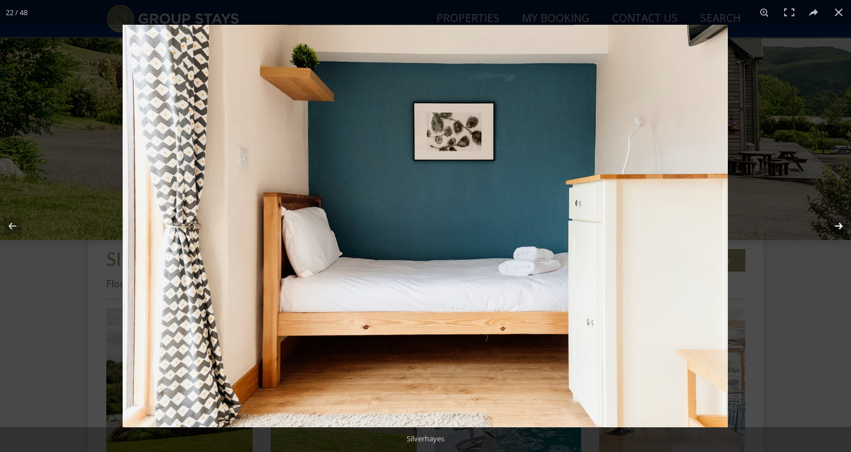
click at [839, 225] on button at bounding box center [831, 226] width 39 height 56
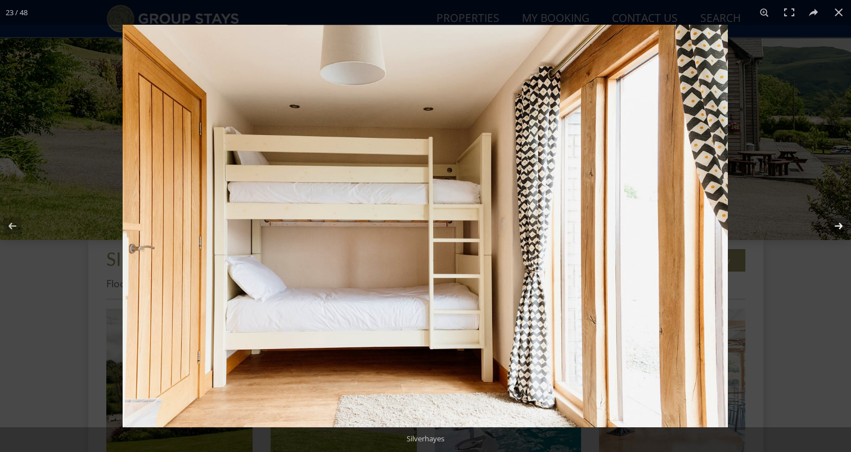
click at [839, 225] on button at bounding box center [831, 226] width 39 height 56
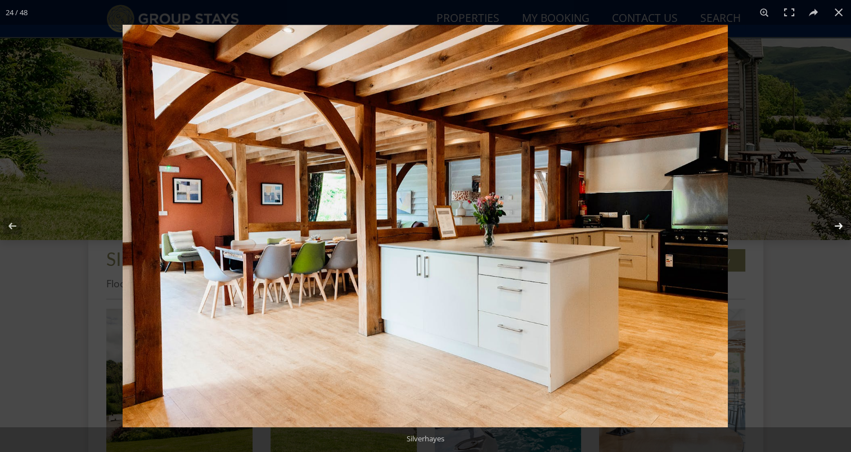
click at [839, 225] on button at bounding box center [831, 226] width 39 height 56
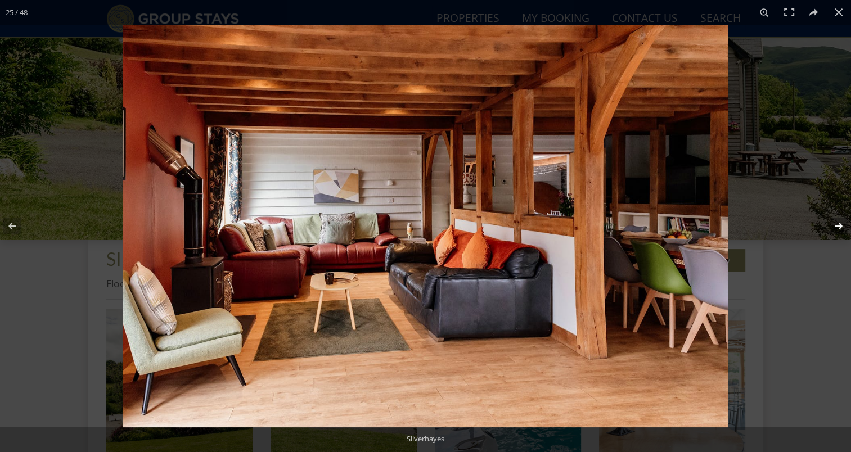
click at [839, 225] on button at bounding box center [831, 226] width 39 height 56
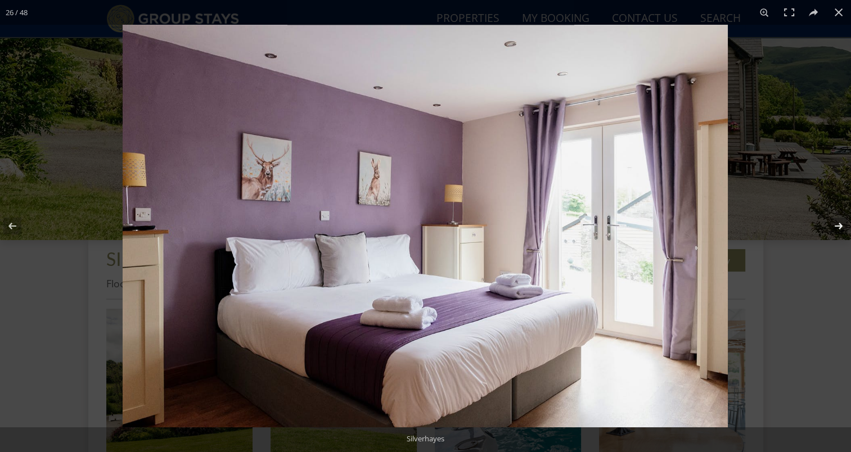
click at [839, 225] on button at bounding box center [831, 226] width 39 height 56
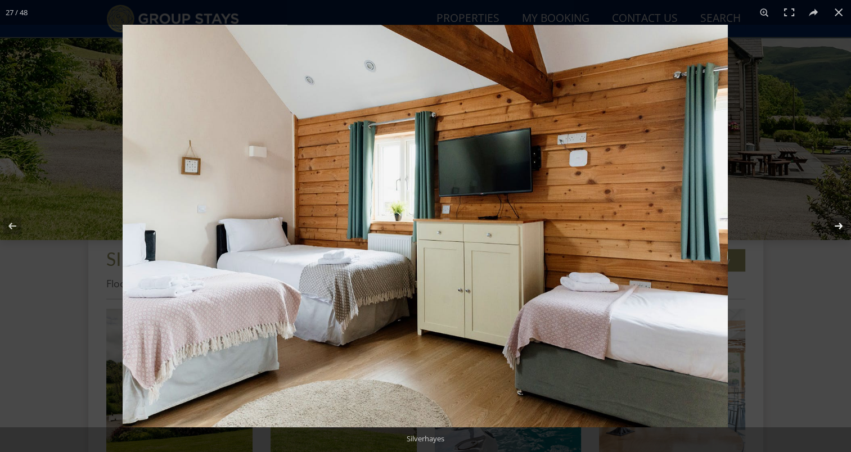
click at [839, 225] on button at bounding box center [831, 226] width 39 height 56
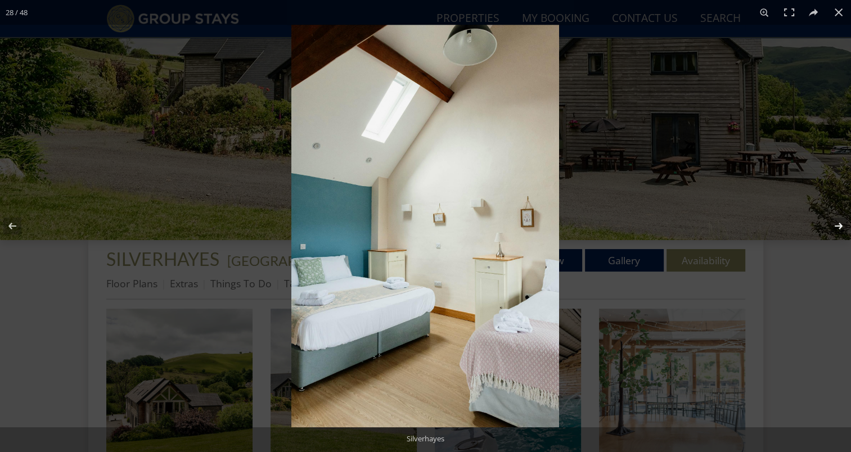
click at [839, 225] on button at bounding box center [831, 226] width 39 height 56
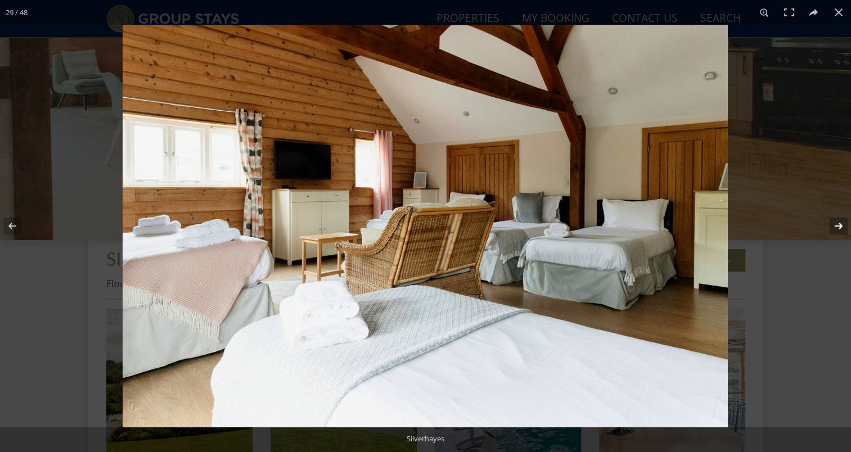
click at [839, 225] on button at bounding box center [831, 226] width 39 height 56
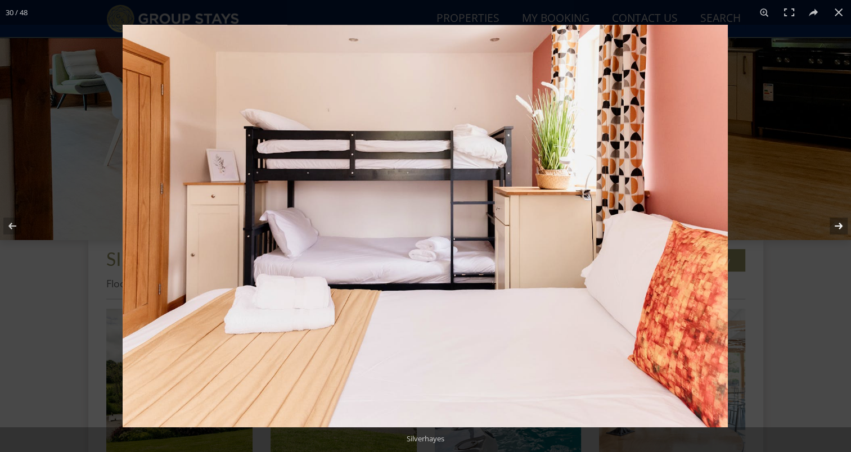
click at [839, 225] on button at bounding box center [831, 226] width 39 height 56
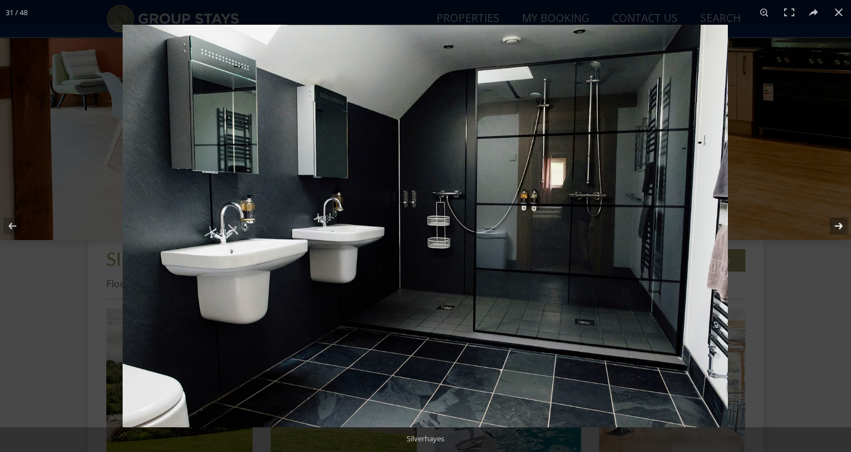
click at [839, 225] on button at bounding box center [831, 226] width 39 height 56
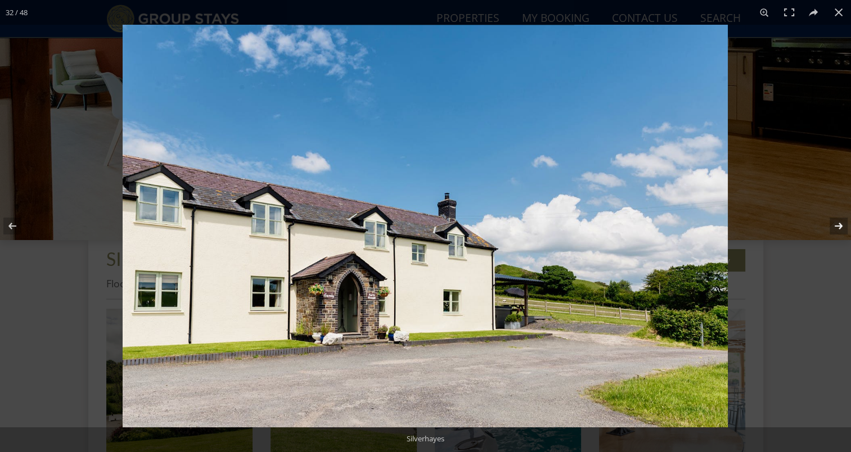
click at [833, 221] on button at bounding box center [831, 226] width 39 height 56
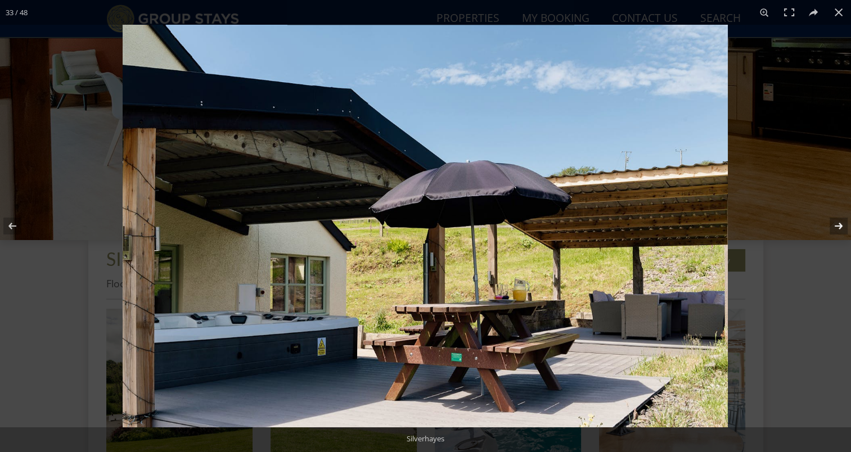
click at [833, 221] on button at bounding box center [831, 226] width 39 height 56
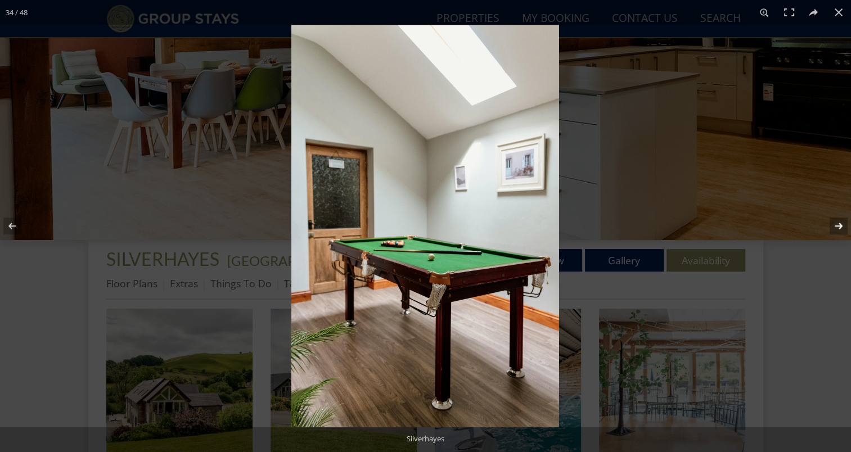
click at [833, 221] on button at bounding box center [831, 226] width 39 height 56
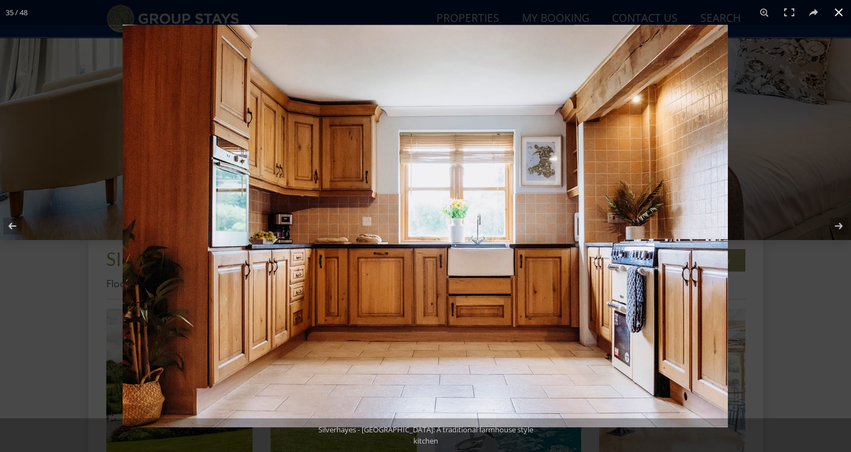
click at [833, 13] on button at bounding box center [838, 12] width 25 height 25
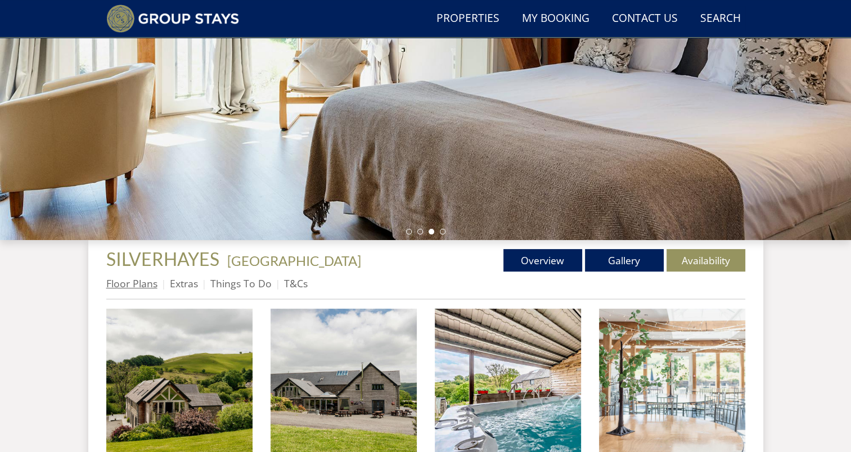
click at [127, 284] on link "Floor Plans" at bounding box center [131, 284] width 51 height 14
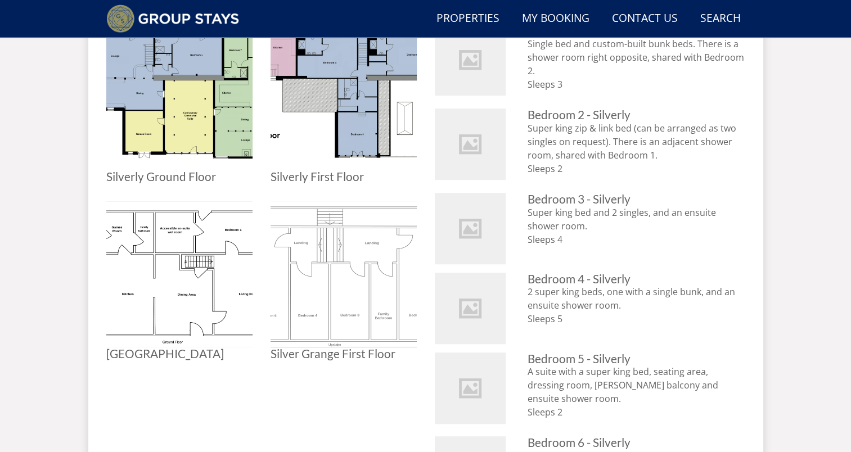
scroll to position [550, 0]
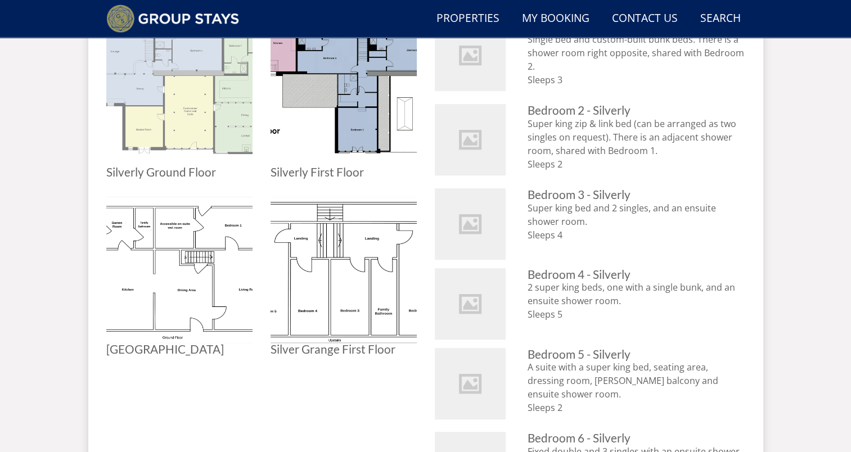
click at [182, 118] on img at bounding box center [179, 93] width 146 height 146
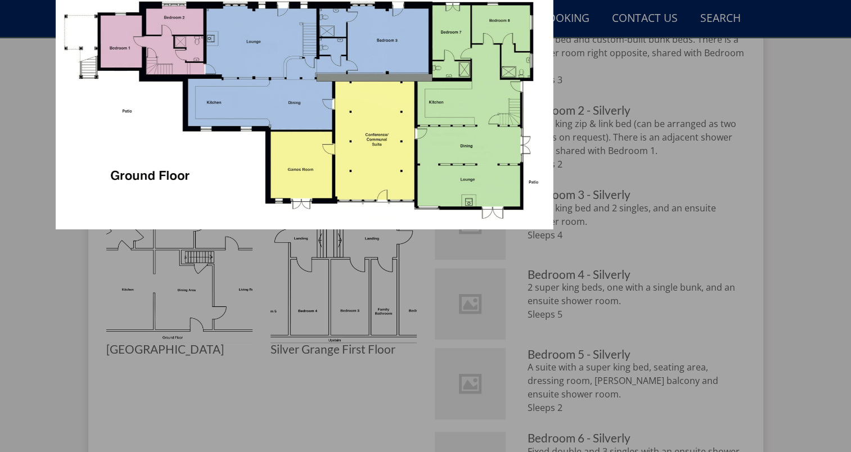
scroll to position [718, 0]
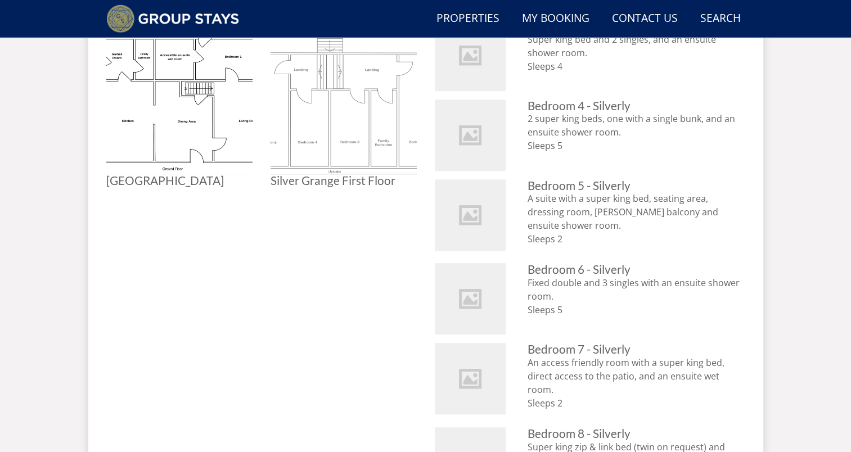
click at [346, 136] on img at bounding box center [344, 101] width 146 height 146
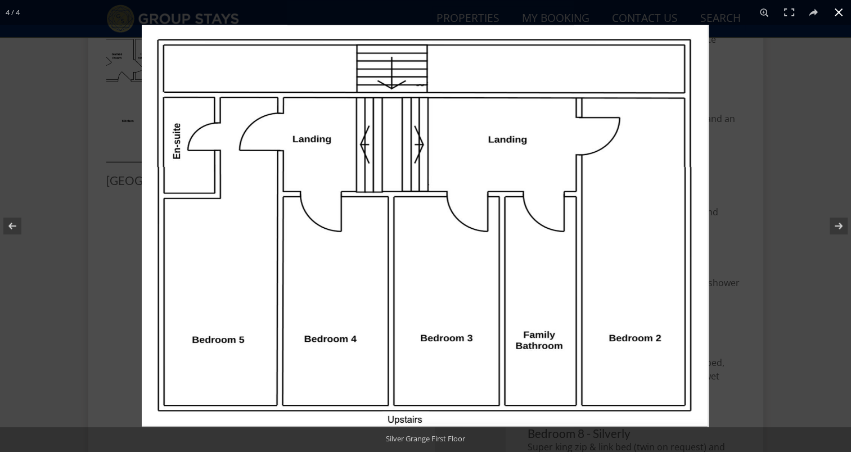
click at [789, 86] on div at bounding box center [567, 251] width 851 height 452
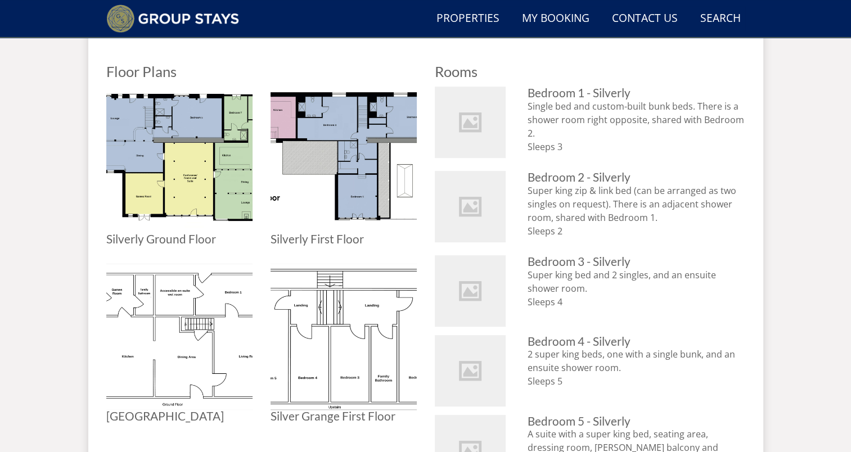
scroll to position [381, 0]
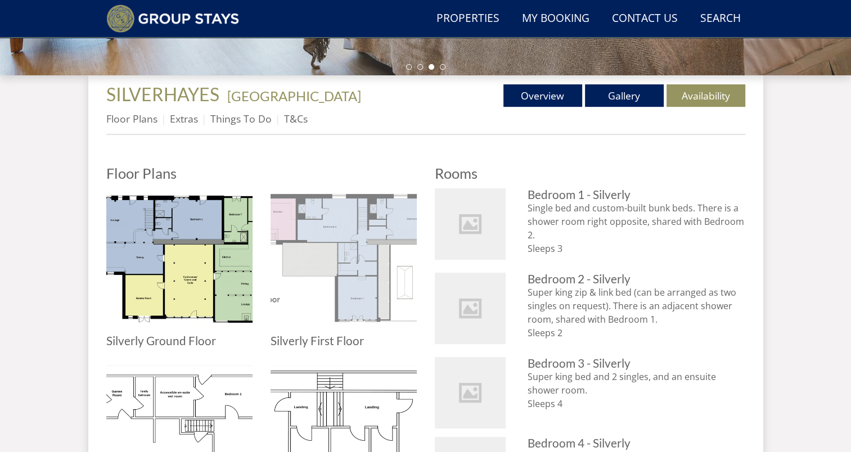
click at [364, 250] on img at bounding box center [344, 261] width 146 height 146
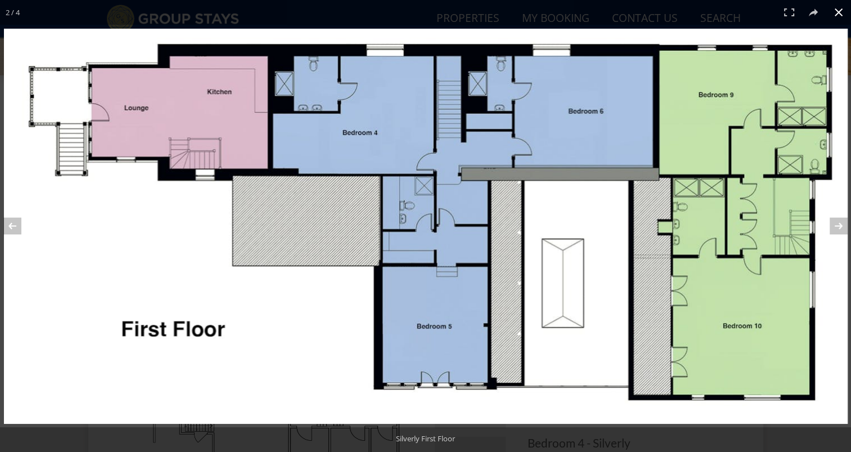
click at [838, 14] on button at bounding box center [838, 12] width 25 height 25
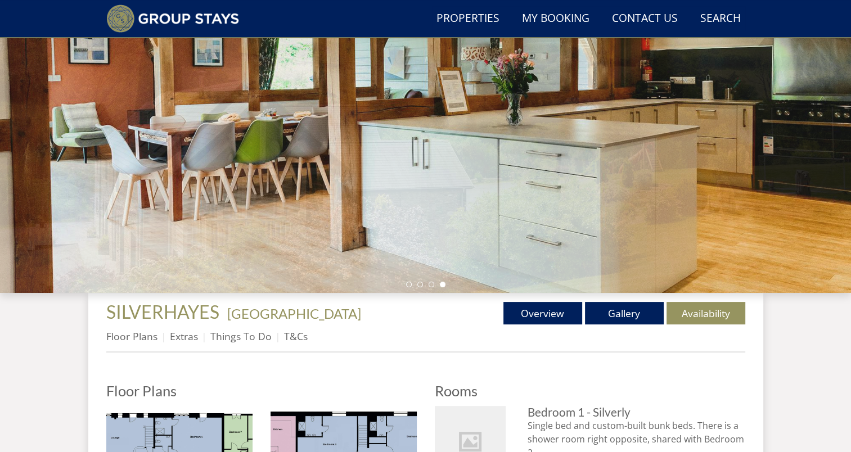
scroll to position [100, 0]
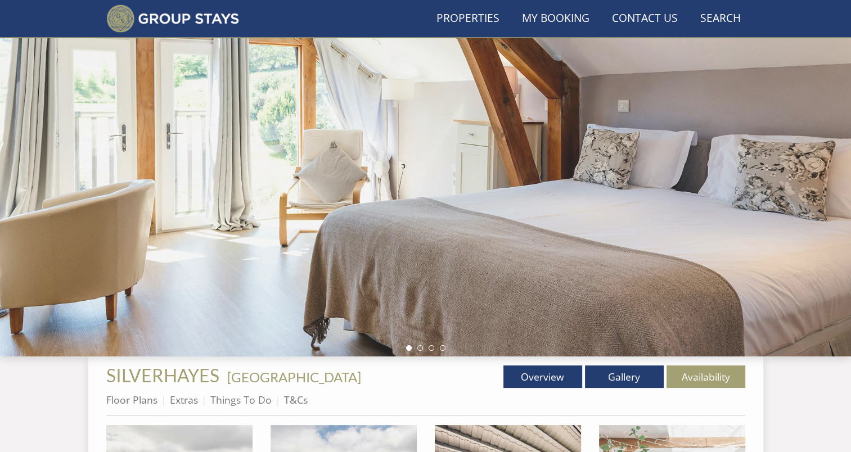
scroll to position [216, 0]
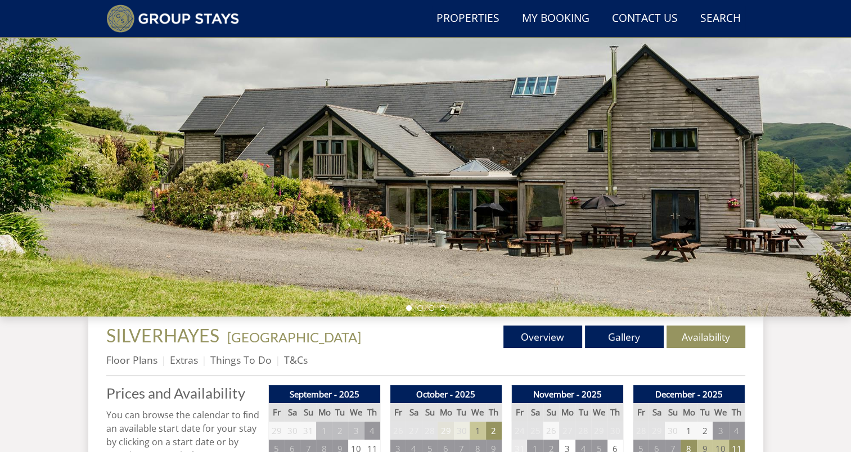
scroll to position [325, 0]
